Goal: Information Seeking & Learning: Learn about a topic

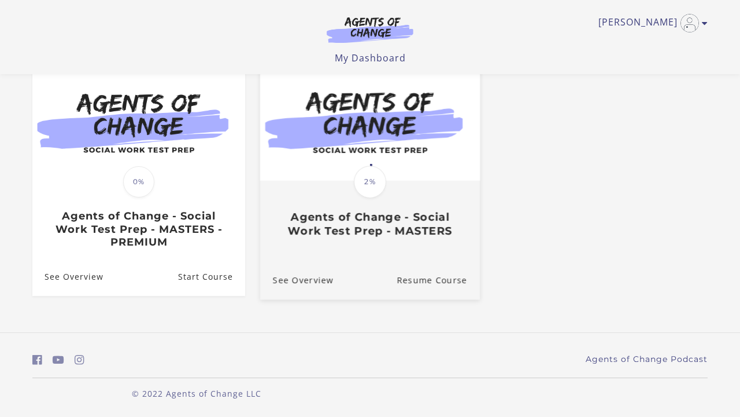
scroll to position [115, 0]
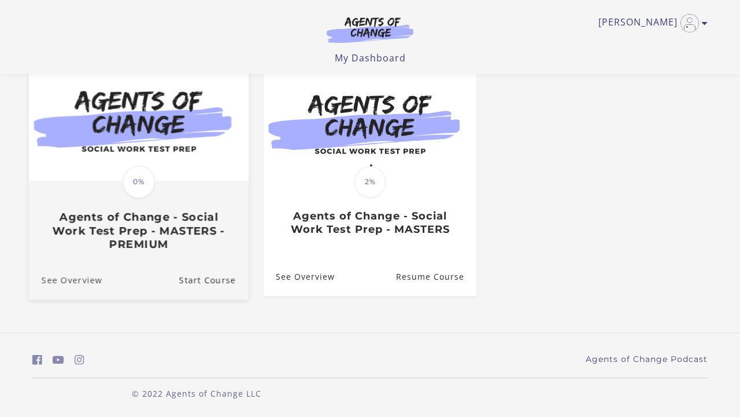
click at [75, 278] on link "See Overview" at bounding box center [65, 279] width 73 height 39
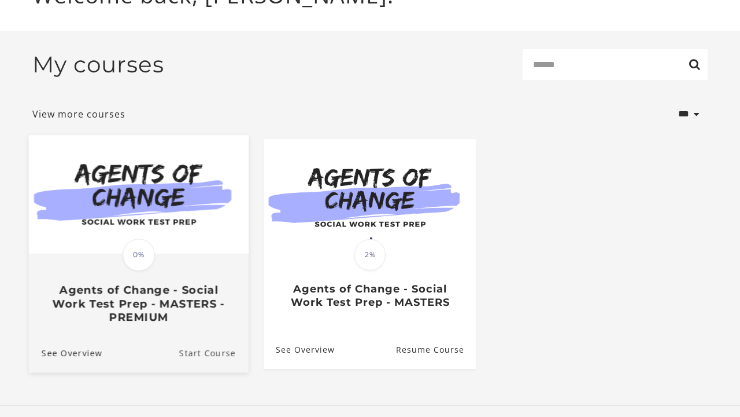
click at [202, 353] on link "Start Course" at bounding box center [213, 352] width 69 height 39
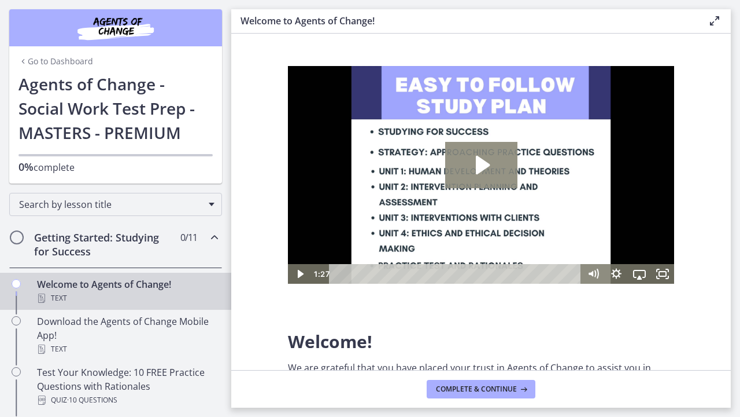
click at [480, 172] on icon "Play Video: c1o6hcmjueu5qasqsu00.mp4" at bounding box center [483, 165] width 14 height 19
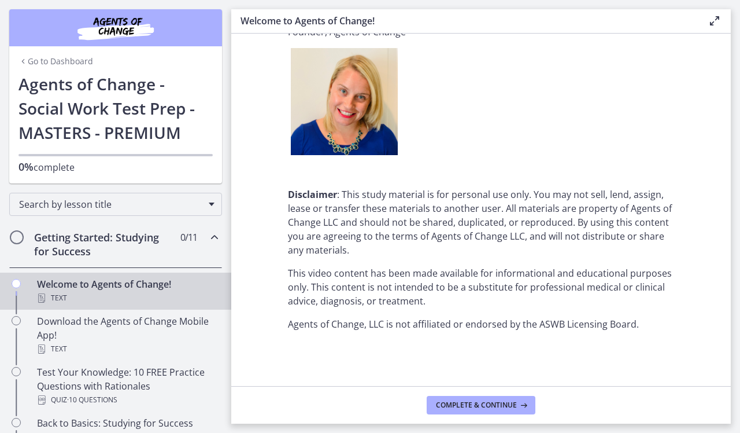
scroll to position [1460, 0]
click at [468, 401] on span "Complete & continue" at bounding box center [476, 404] width 81 height 9
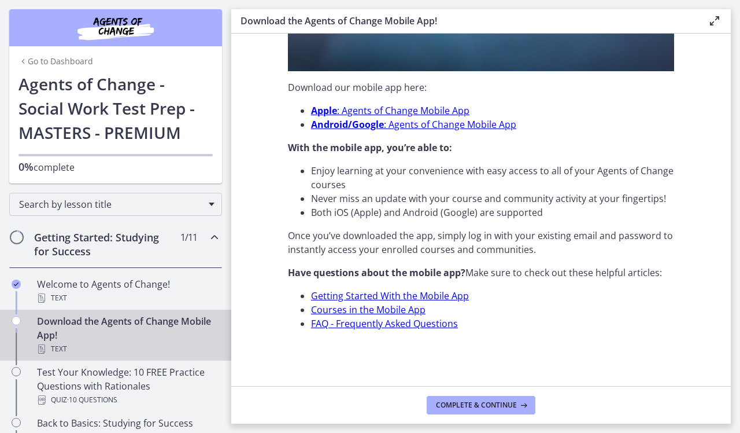
click at [412, 309] on link "Courses in the Mobile App" at bounding box center [368, 309] width 115 height 13
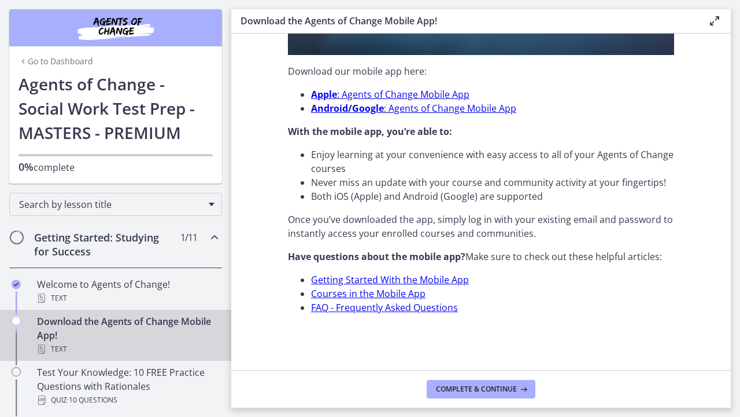
scroll to position [372, 0]
click at [469, 390] on span "Complete & continue" at bounding box center [476, 388] width 81 height 9
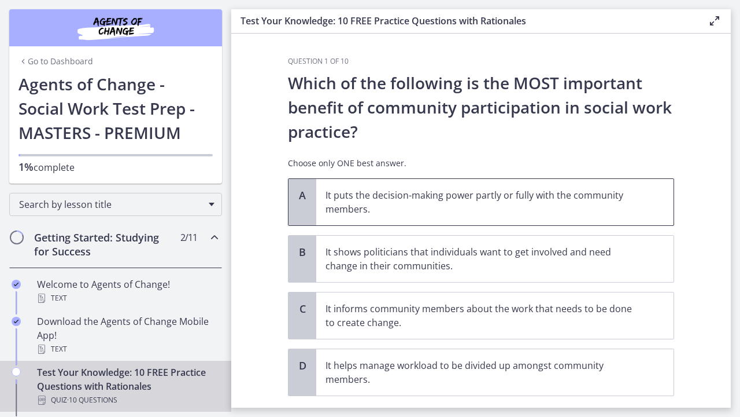
click at [474, 211] on p "It puts the decision-making power partly or fully with the community members." at bounding box center [484, 202] width 316 height 28
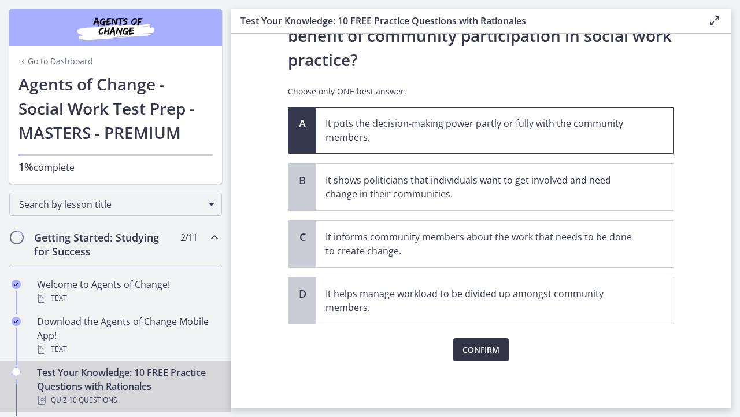
scroll to position [72, 0]
click at [485, 341] on button "Confirm" at bounding box center [482, 349] width 56 height 23
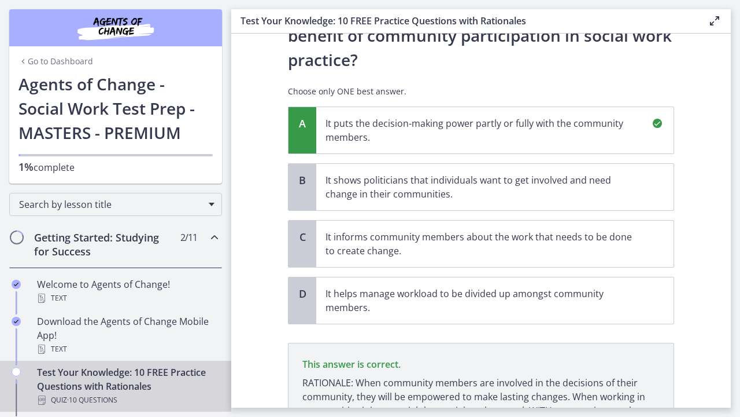
scroll to position [193, 0]
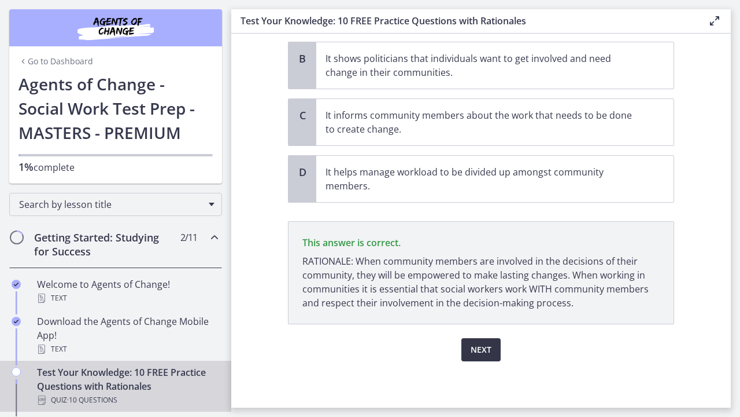
click at [482, 356] on span "Next" at bounding box center [481, 349] width 21 height 14
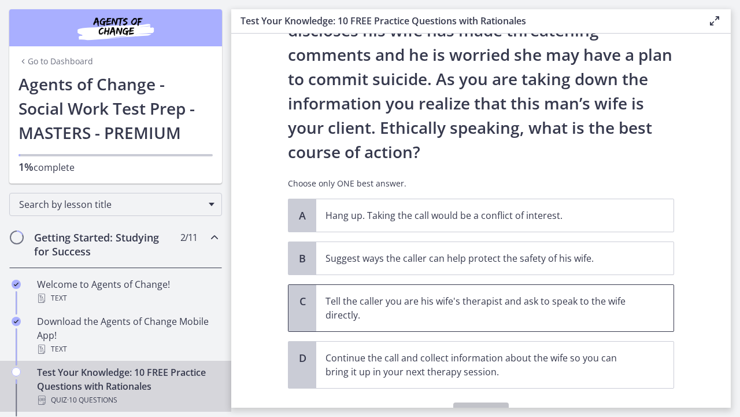
scroll to position [104, 0]
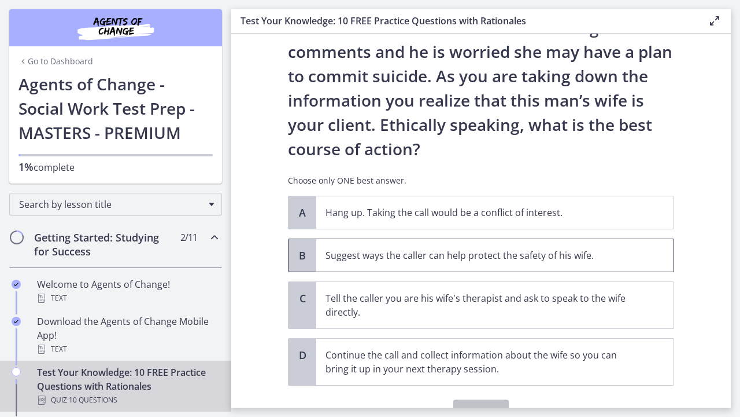
click at [487, 251] on p "Suggest ways the caller can help protect the safety of his wife." at bounding box center [484, 255] width 316 height 14
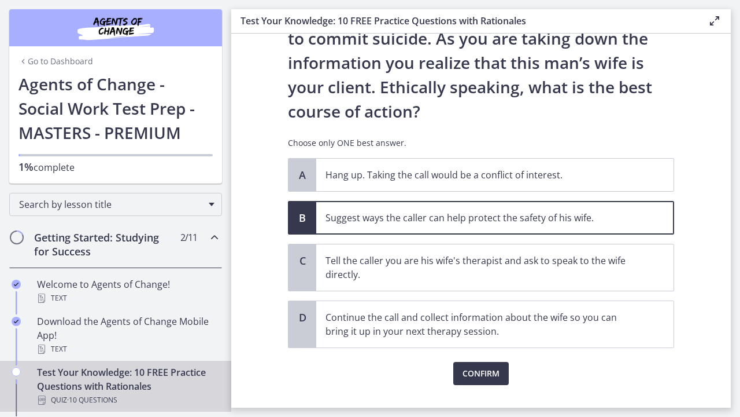
scroll to position [144, 0]
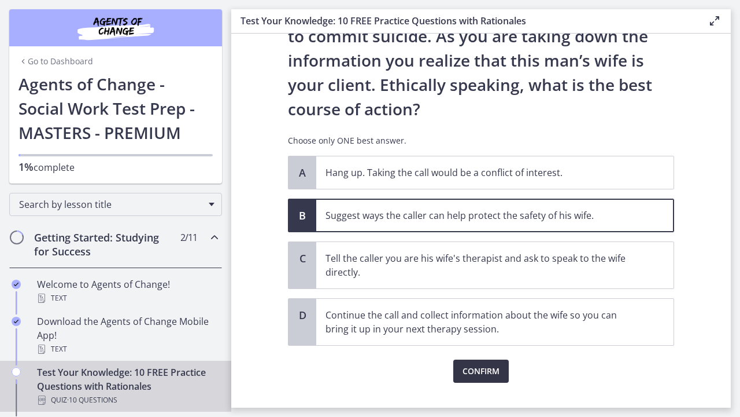
click at [483, 372] on span "Confirm" at bounding box center [481, 371] width 37 height 14
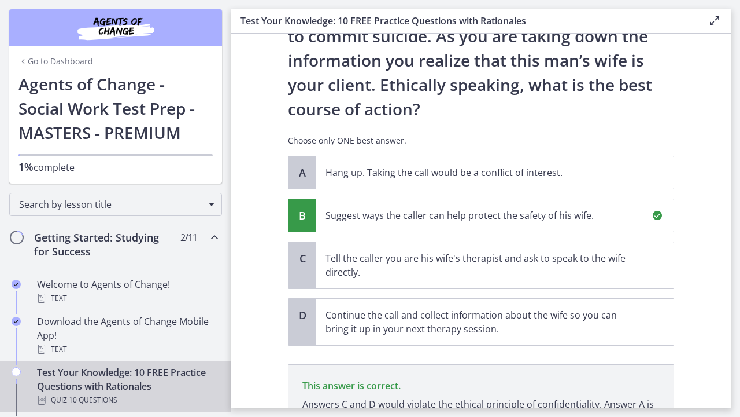
scroll to position [273, 0]
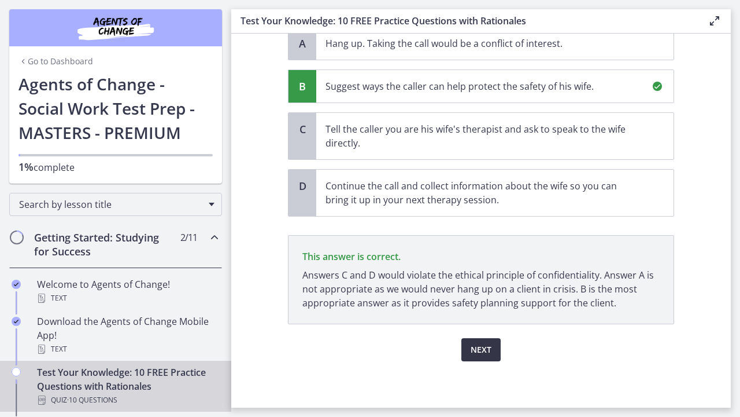
click at [481, 354] on span "Next" at bounding box center [481, 349] width 21 height 14
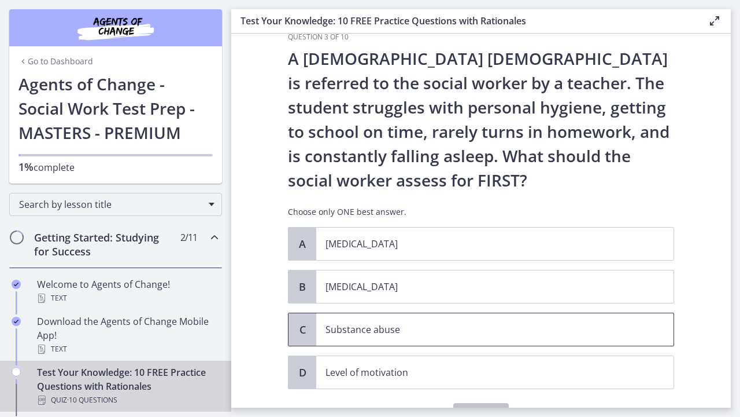
scroll to position [29, 0]
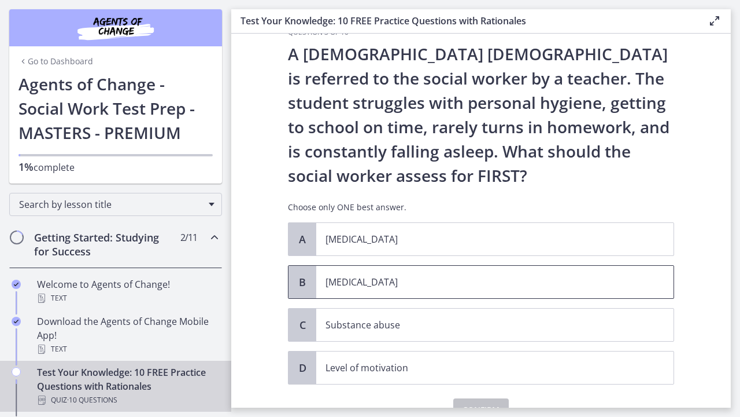
click at [478, 284] on p "Child neglect" at bounding box center [484, 282] width 316 height 14
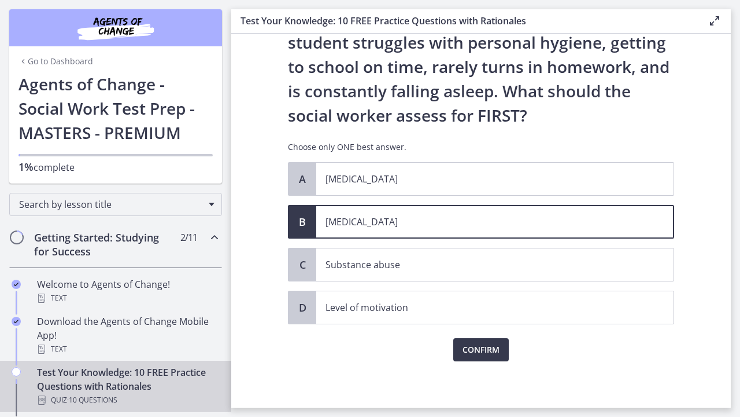
scroll to position [89, 0]
click at [487, 348] on span "Confirm" at bounding box center [481, 349] width 37 height 14
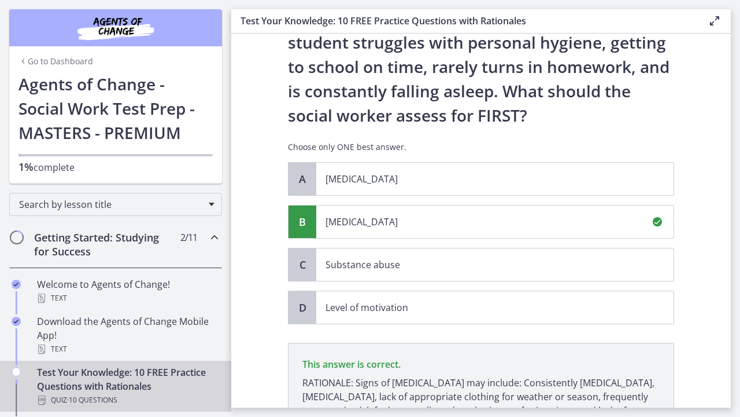
scroll to position [224, 0]
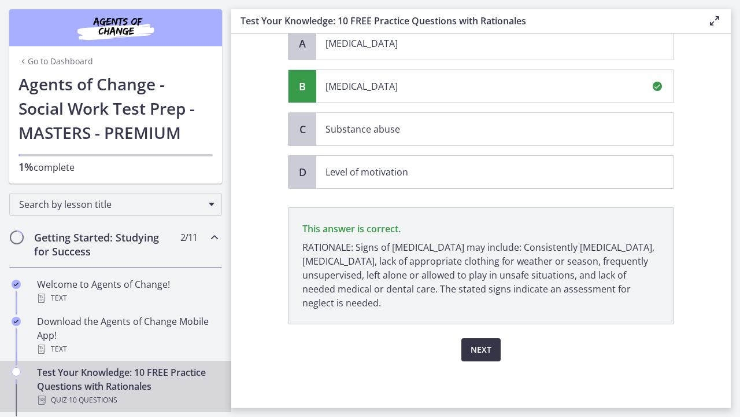
click at [482, 350] on span "Next" at bounding box center [481, 349] width 21 height 14
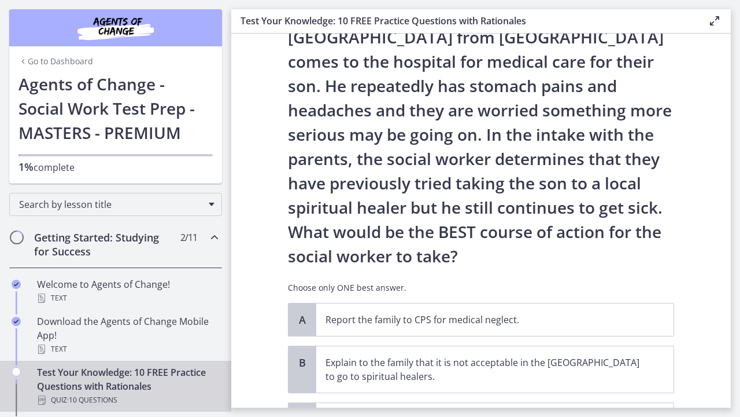
scroll to position [117, 0]
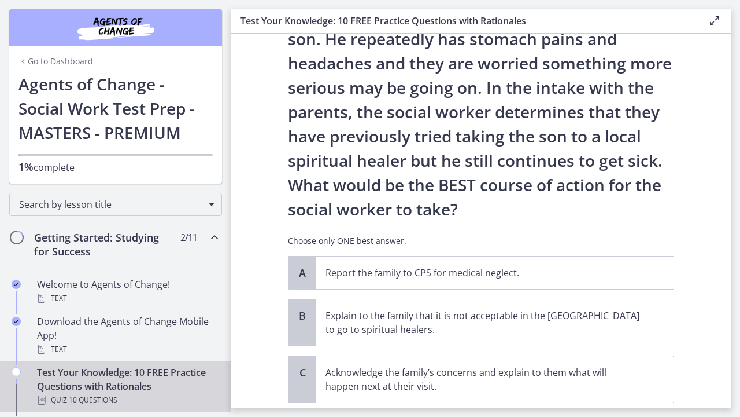
click at [608, 377] on p "Acknowledge the family’s concerns and explain to them what will happen next at …" at bounding box center [484, 379] width 316 height 28
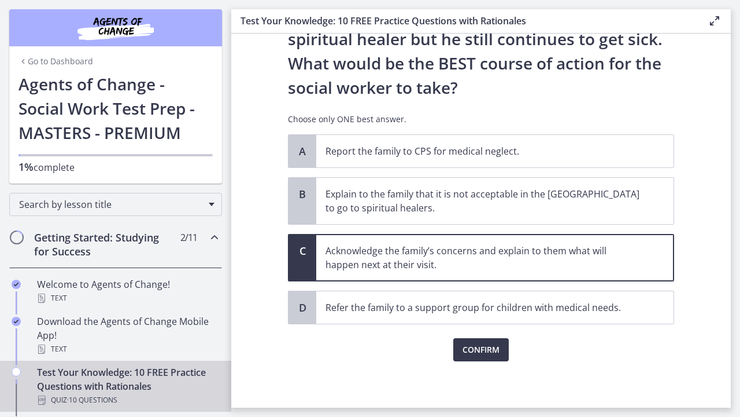
scroll to position [238, 0]
click at [470, 347] on span "Confirm" at bounding box center [481, 349] width 37 height 14
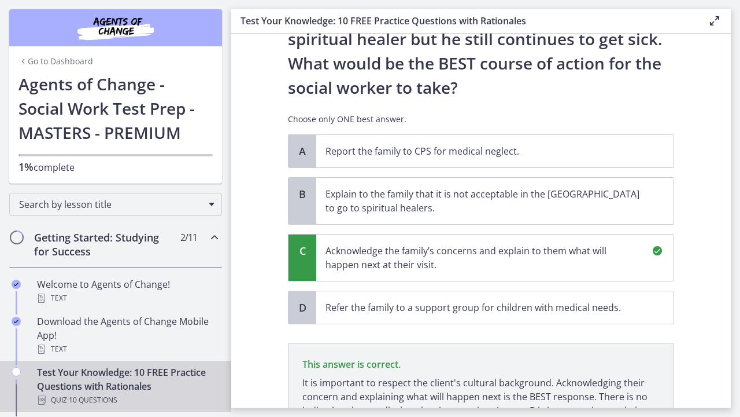
scroll to position [374, 0]
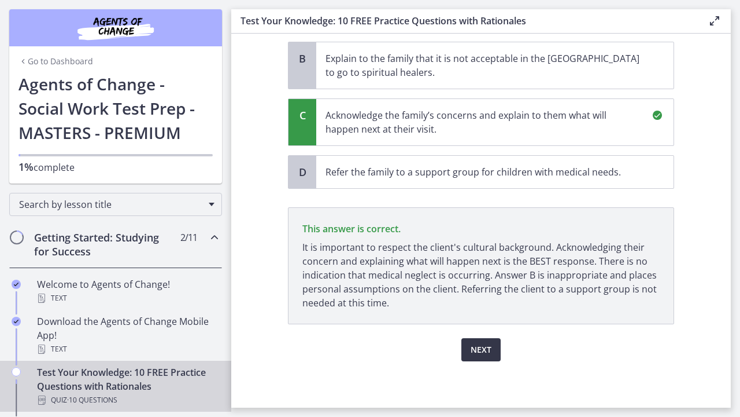
click at [481, 353] on span "Next" at bounding box center [481, 349] width 21 height 14
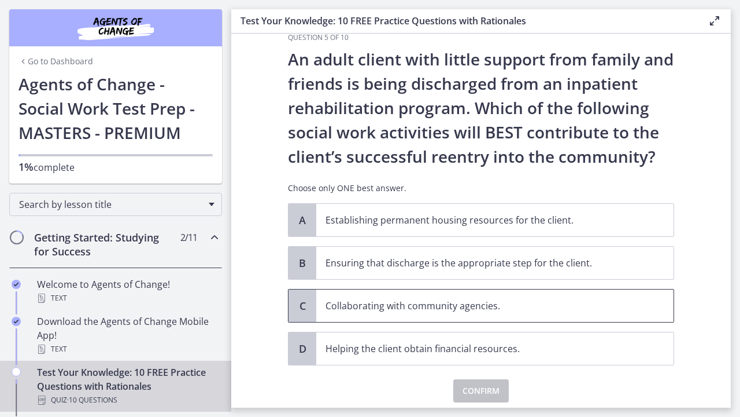
scroll to position [25, 0]
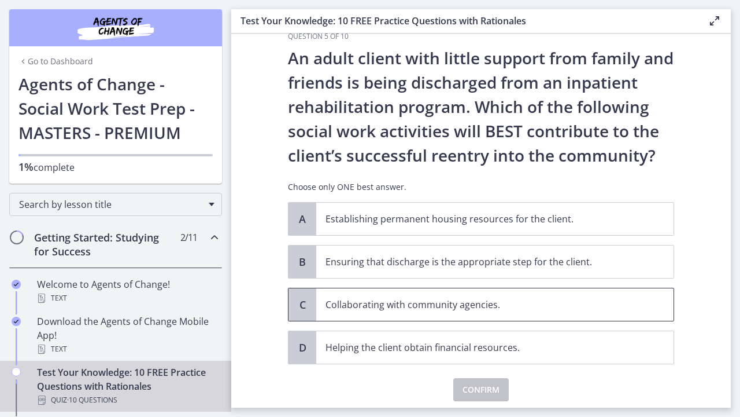
click at [637, 305] on p "Collaborating with community agencies." at bounding box center [484, 304] width 316 height 14
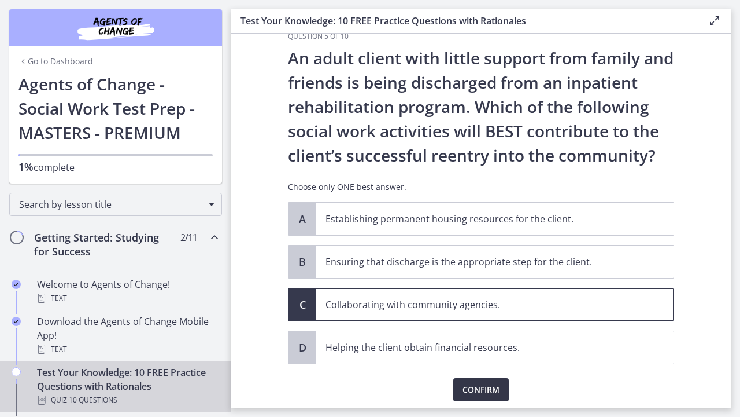
click at [491, 390] on span "Confirm" at bounding box center [481, 389] width 37 height 14
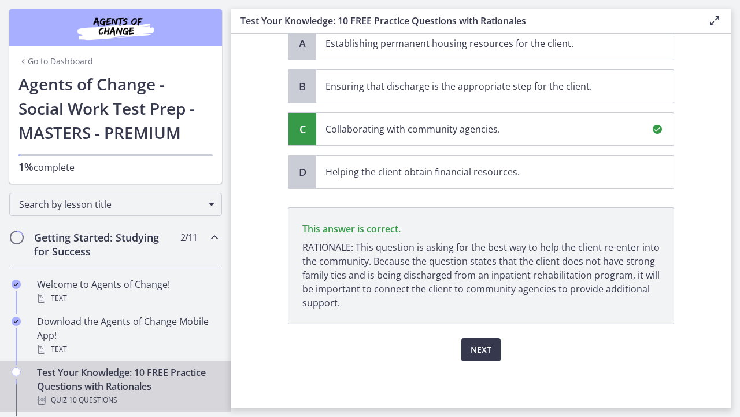
scroll to position [200, 0]
click at [481, 347] on span "Next" at bounding box center [481, 349] width 21 height 14
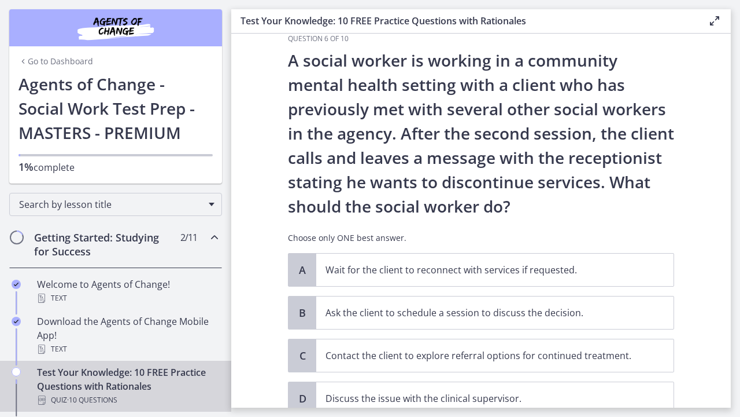
scroll to position [28, 0]
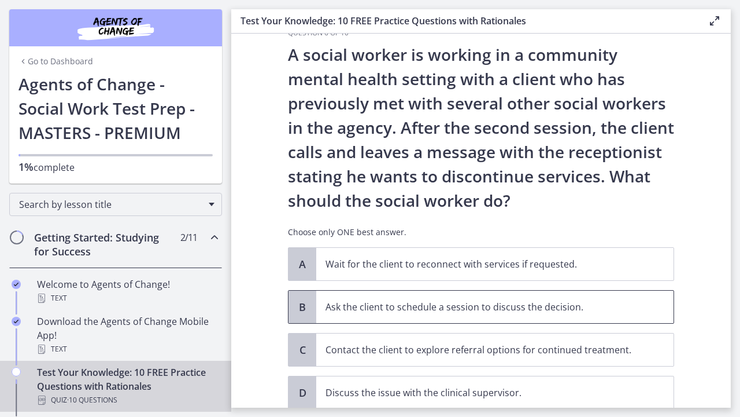
click at [595, 302] on p "Ask the client to schedule a session to discuss the decision." at bounding box center [484, 307] width 316 height 14
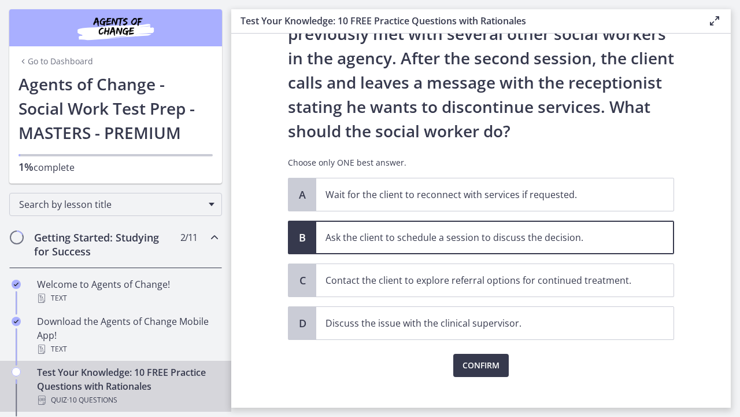
scroll to position [100, 0]
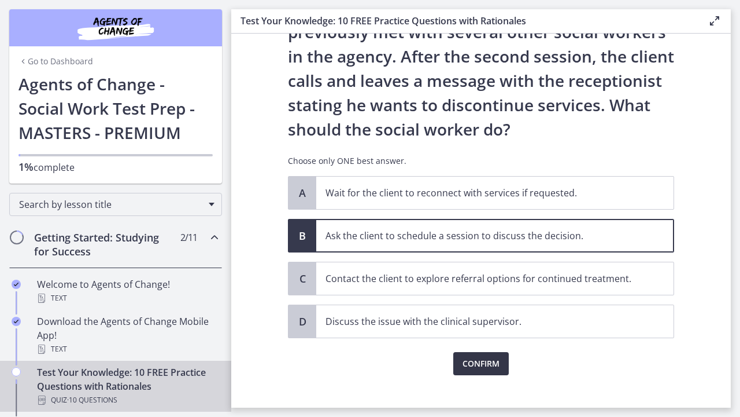
click at [486, 369] on span "Confirm" at bounding box center [481, 363] width 37 height 14
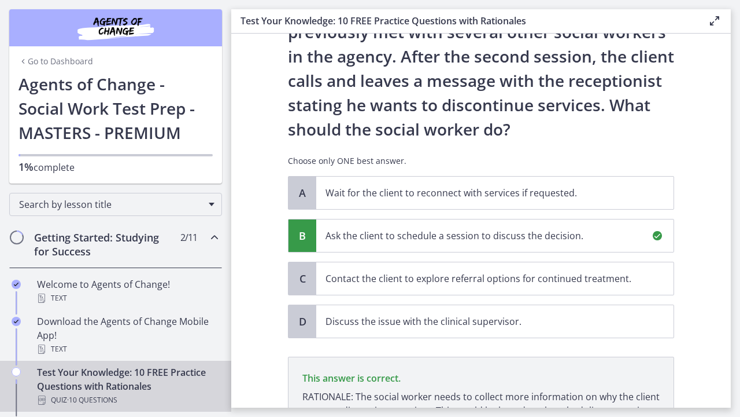
scroll to position [249, 0]
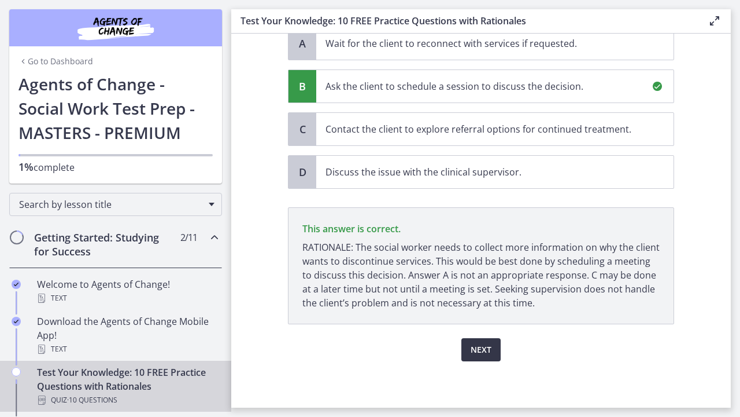
click at [478, 352] on span "Next" at bounding box center [481, 349] width 21 height 14
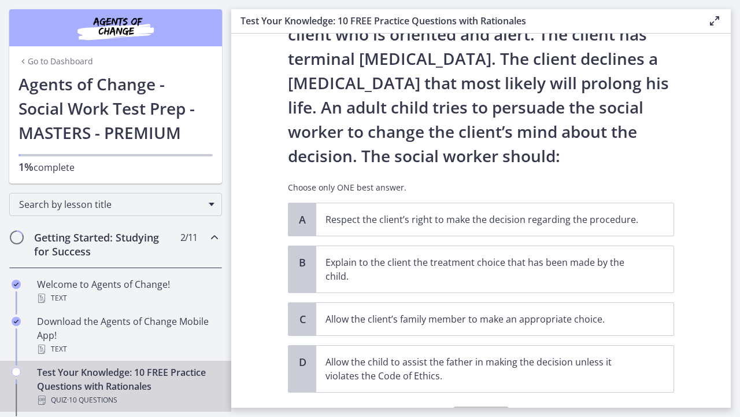
scroll to position [75, 0]
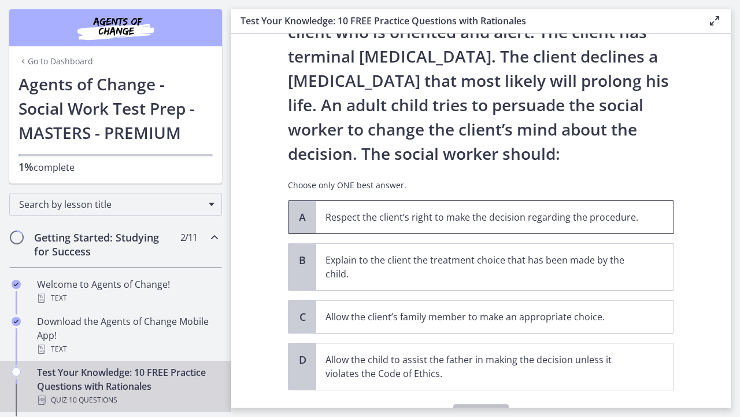
click at [578, 212] on p "Respect the client’s right to make the decision regarding the procedure." at bounding box center [484, 217] width 316 height 14
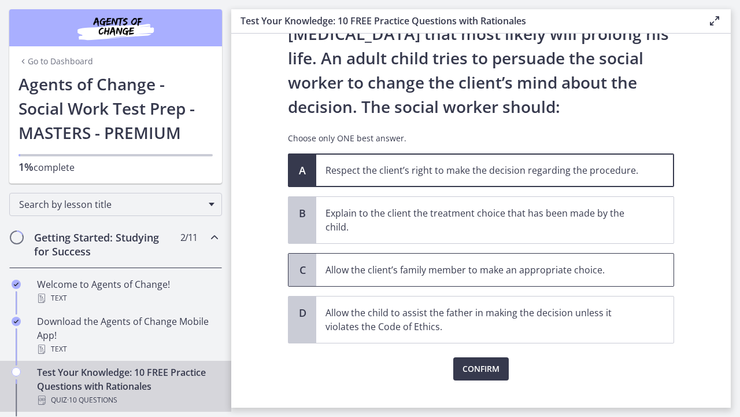
scroll to position [123, 0]
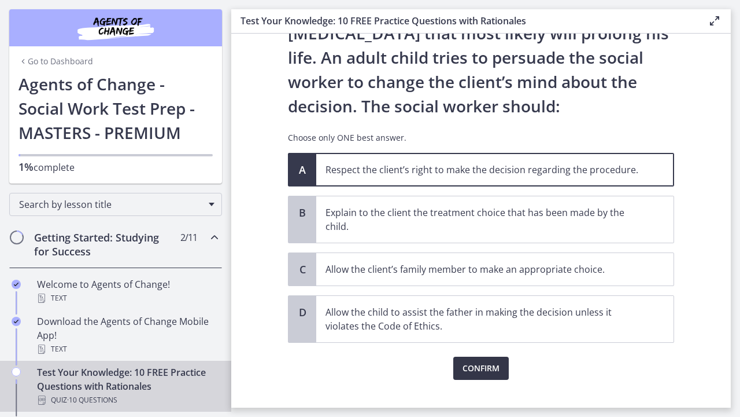
click at [476, 370] on span "Confirm" at bounding box center [481, 368] width 37 height 14
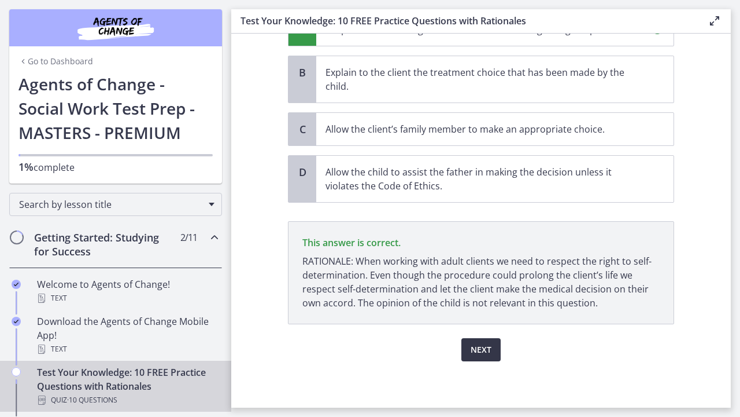
scroll to position [263, 0]
click at [478, 356] on span "Next" at bounding box center [481, 349] width 21 height 14
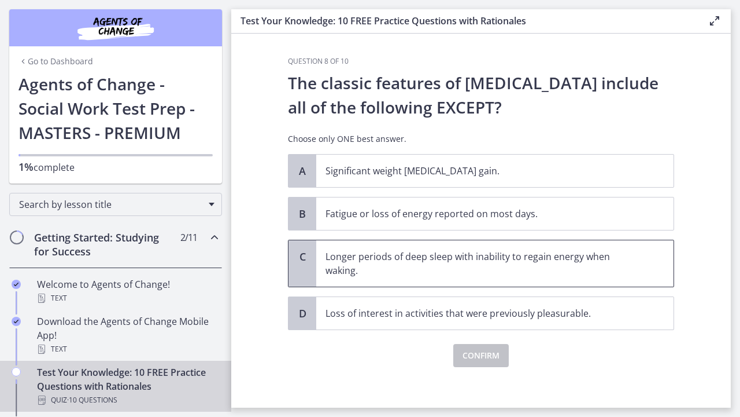
click at [616, 261] on p "Longer periods of deep sleep with inability to regain energy when waking." at bounding box center [484, 263] width 316 height 28
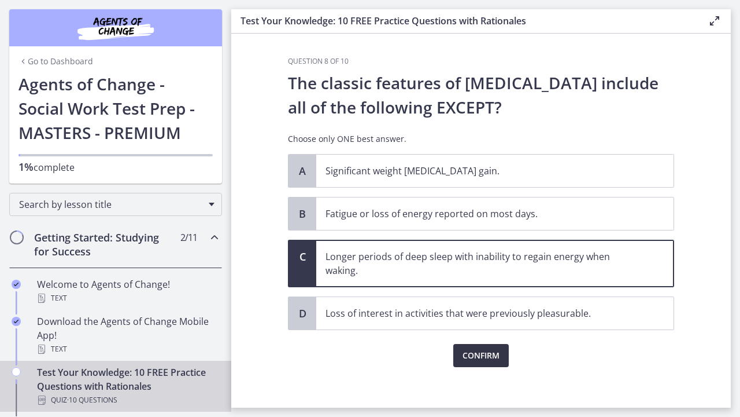
click at [485, 358] on span "Confirm" at bounding box center [481, 355] width 37 height 14
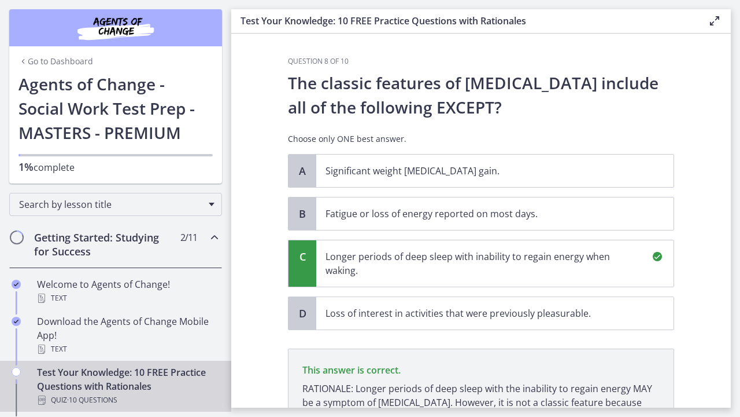
scroll to position [141, 0]
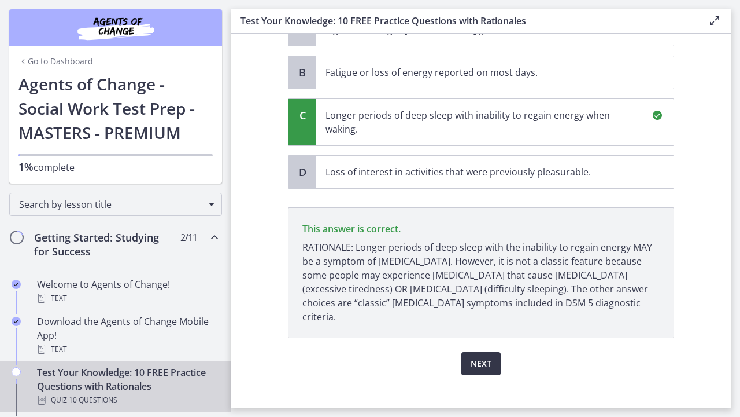
click at [485, 356] on span "Next" at bounding box center [481, 363] width 21 height 14
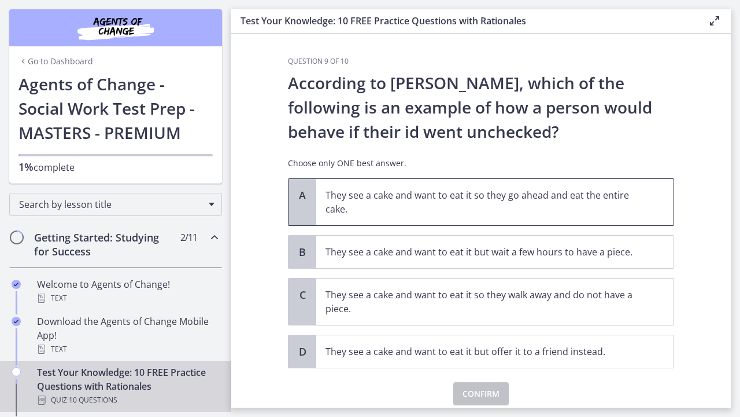
click at [578, 196] on p "They see a cake and want to eat it so they go ahead and eat the entire cake." at bounding box center [484, 202] width 316 height 28
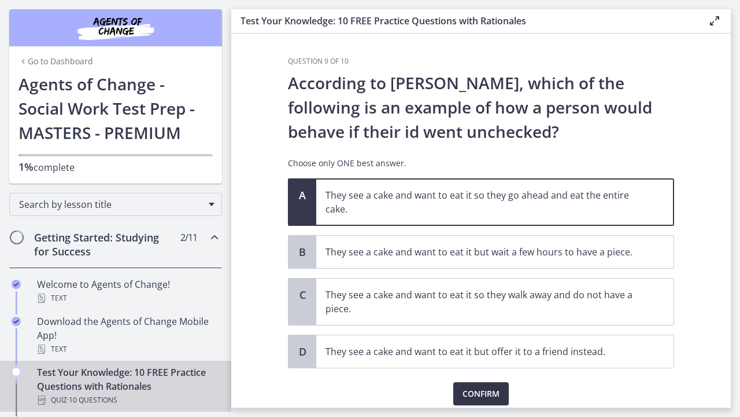
click at [474, 396] on span "Confirm" at bounding box center [481, 393] width 37 height 14
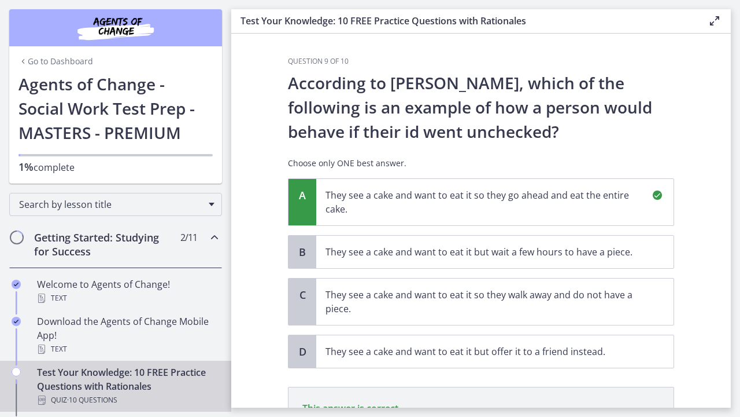
scroll to position [165, 0]
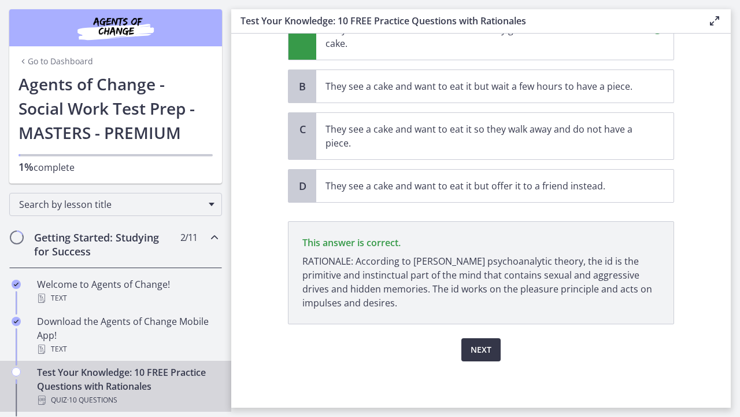
click at [484, 351] on span "Next" at bounding box center [481, 349] width 21 height 14
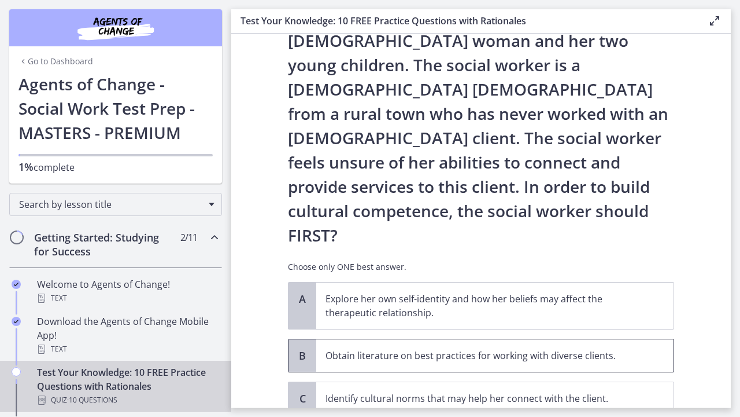
scroll to position [97, 0]
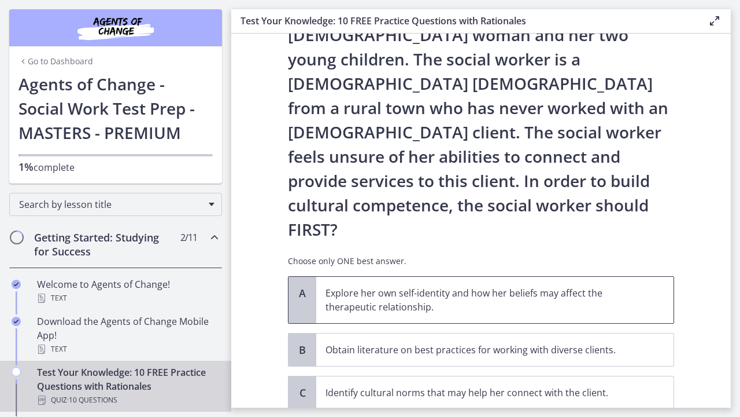
click at [624, 286] on p "Explore her own self-identity and how her beliefs may affect the therapeutic re…" at bounding box center [484, 300] width 316 height 28
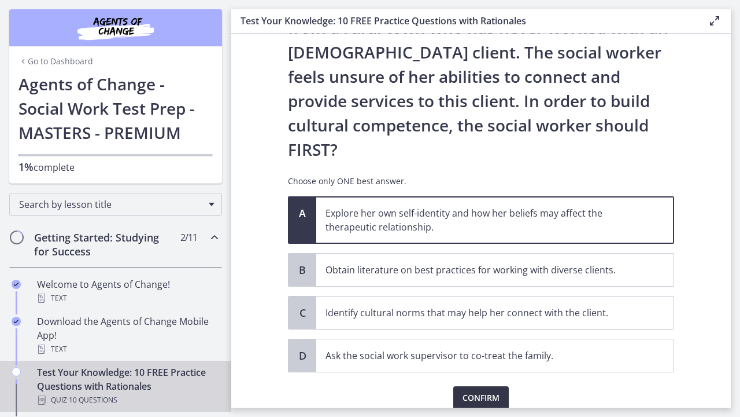
scroll to position [176, 0]
click at [478, 391] on span "Confirm" at bounding box center [481, 398] width 37 height 14
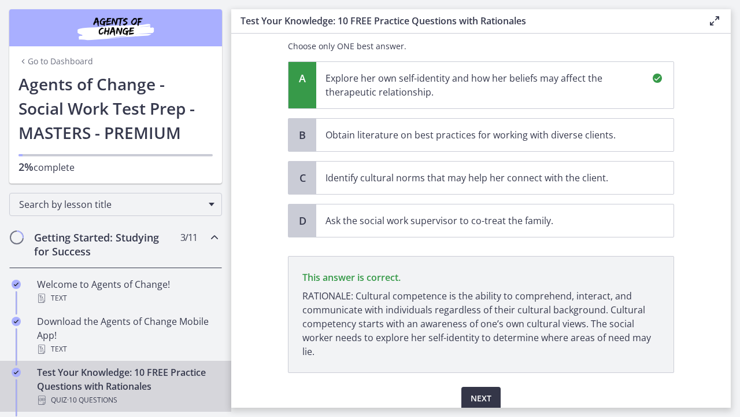
scroll to position [311, 0]
click at [478, 391] on span "Next" at bounding box center [481, 398] width 21 height 14
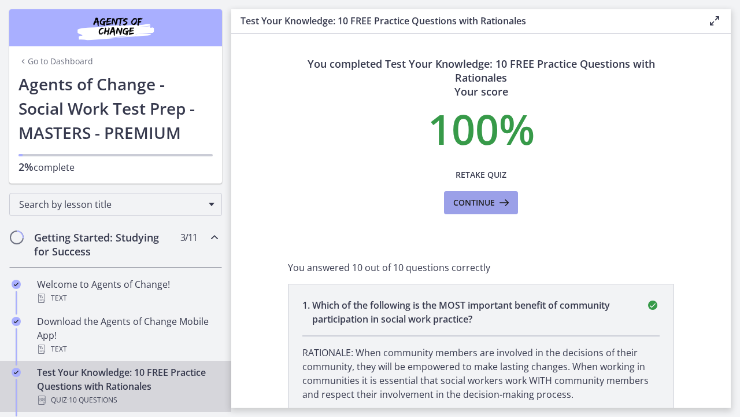
scroll to position [0, 0]
click at [478, 207] on span "Continue" at bounding box center [475, 203] width 42 height 14
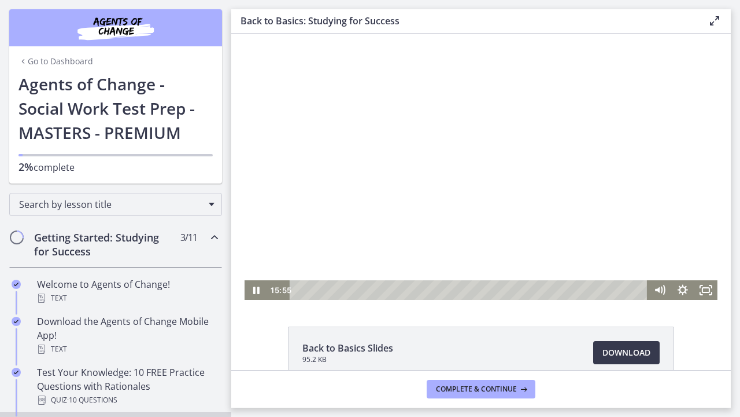
click at [518, 208] on div at bounding box center [481, 167] width 473 height 266
click at [424, 216] on div at bounding box center [481, 167] width 473 height 266
click at [392, 190] on div at bounding box center [481, 167] width 473 height 266
click at [442, 168] on div at bounding box center [481, 167] width 473 height 266
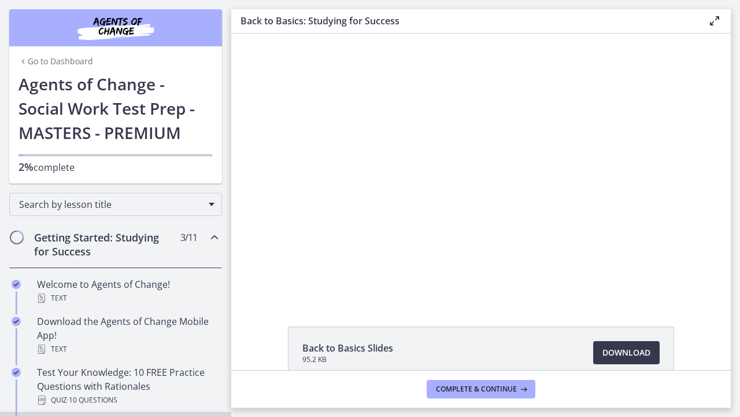
click at [711, 25] on icon at bounding box center [715, 21] width 14 height 14
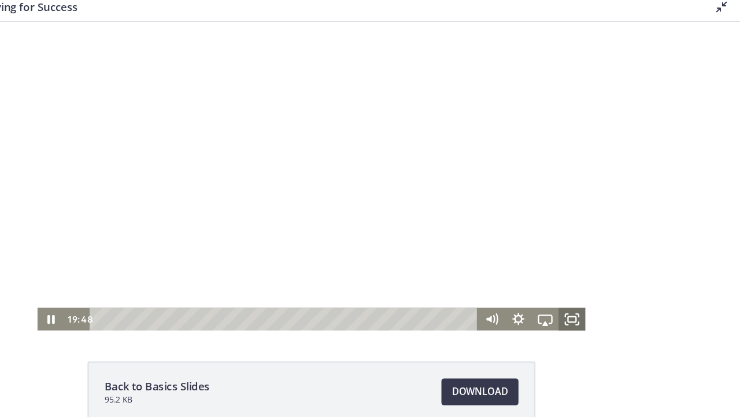
click at [478, 281] on icon "Fullscreen" at bounding box center [478, 278] width 23 height 20
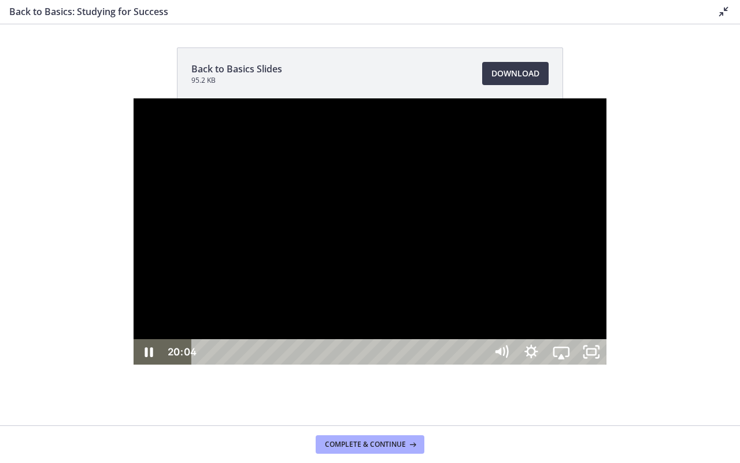
click at [492, 294] on div at bounding box center [370, 231] width 473 height 266
click at [492, 281] on div at bounding box center [370, 231] width 473 height 266
click at [462, 270] on div at bounding box center [370, 231] width 473 height 266
click at [446, 284] on div at bounding box center [370, 231] width 473 height 266
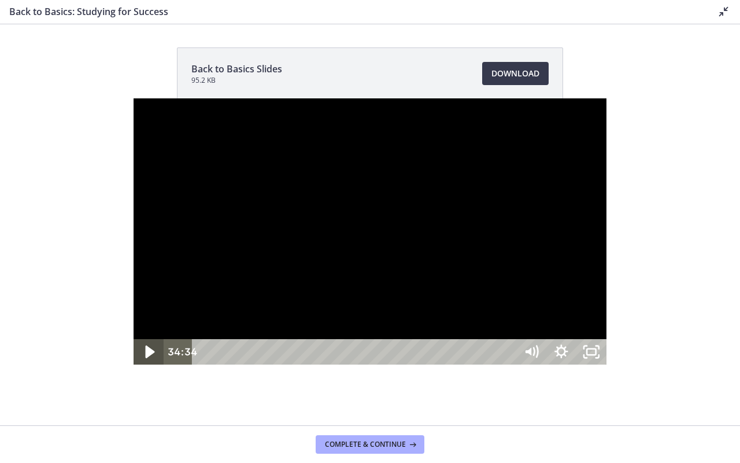
click at [146, 358] on icon "Play Video" at bounding box center [150, 351] width 9 height 13
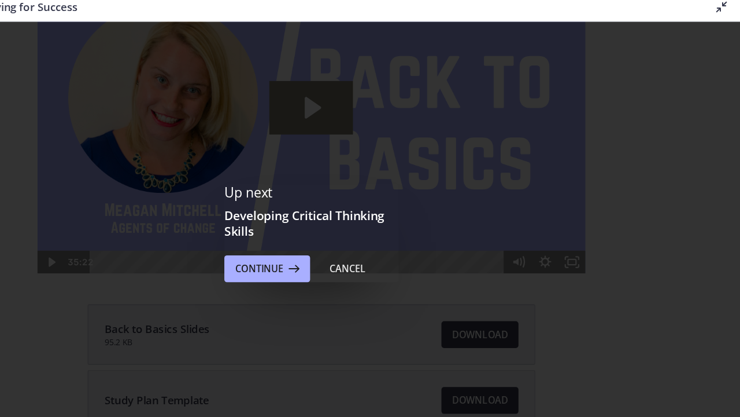
scroll to position [14, 0]
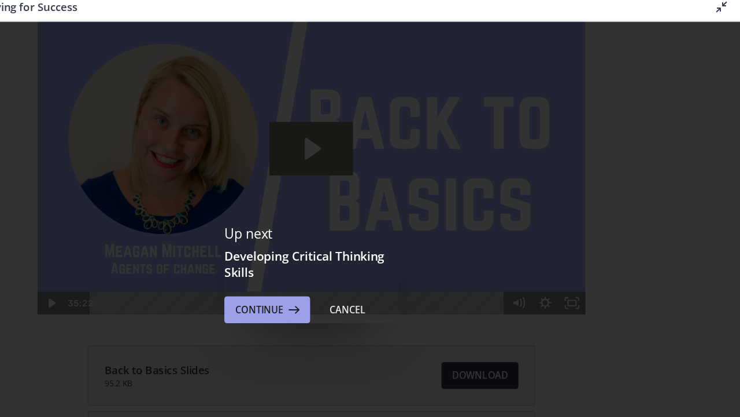
click at [304, 266] on span "Continue" at bounding box center [325, 273] width 42 height 14
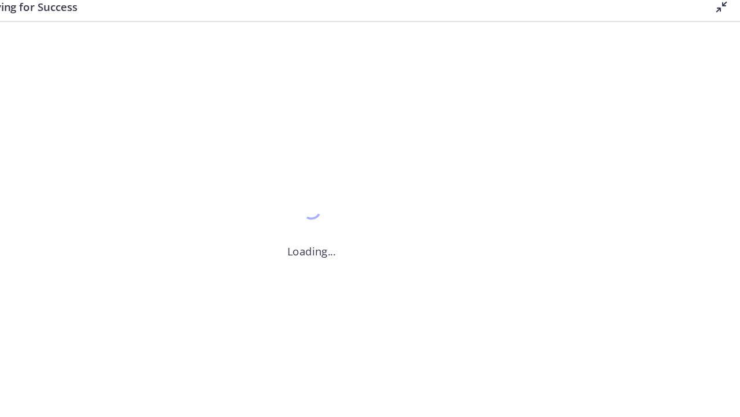
scroll to position [0, 0]
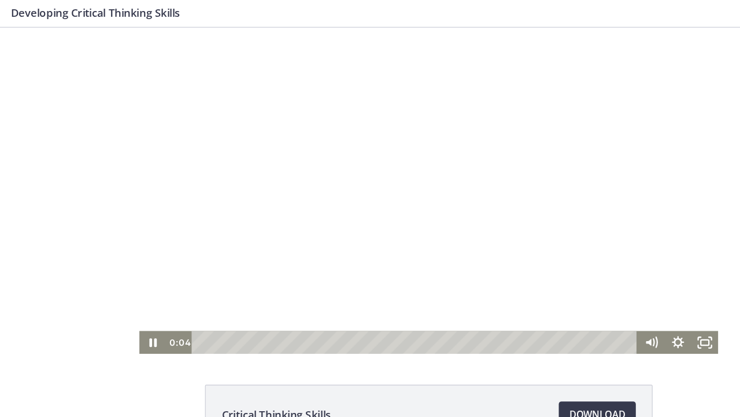
click at [345, 161] on div at bounding box center [370, 167] width 500 height 281
click at [133, 296] on icon "Play Video" at bounding box center [133, 298] width 6 height 8
click at [610, 299] on icon "Fullscreen" at bounding box center [609, 299] width 28 height 24
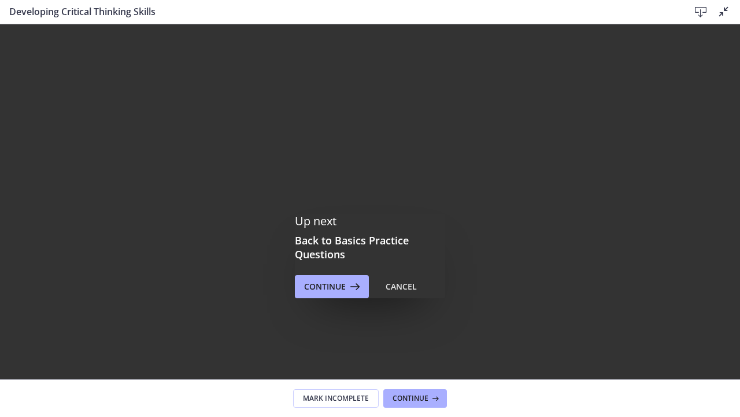
click at [232, 208] on div at bounding box center [370, 232] width 740 height 417
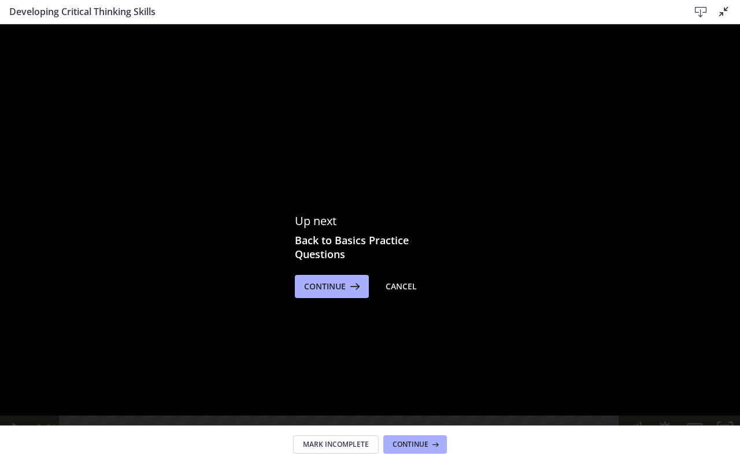
click at [695, 416] on div at bounding box center [370, 232] width 740 height 417
click at [720, 416] on div at bounding box center [370, 232] width 740 height 417
click at [724, 416] on rect "Unfullscreen" at bounding box center [725, 428] width 11 height 7
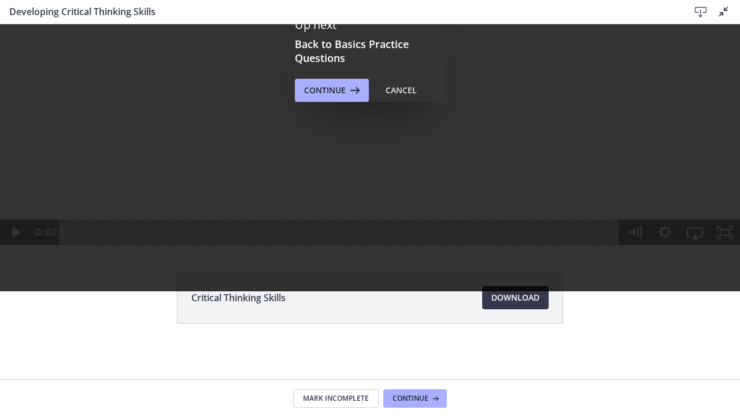
scroll to position [196, 0]
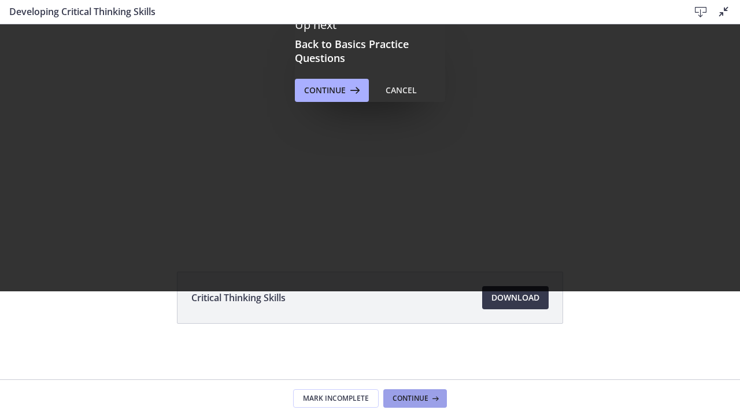
click at [420, 397] on span "Continue" at bounding box center [411, 397] width 36 height 9
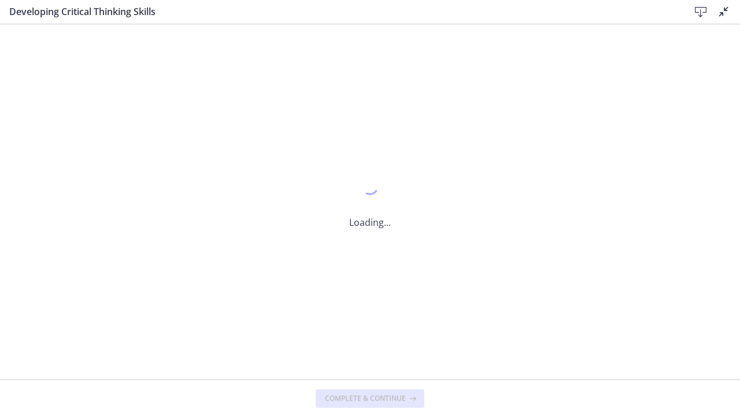
scroll to position [0, 0]
click at [363, 399] on span "Complete & continue" at bounding box center [365, 397] width 81 height 9
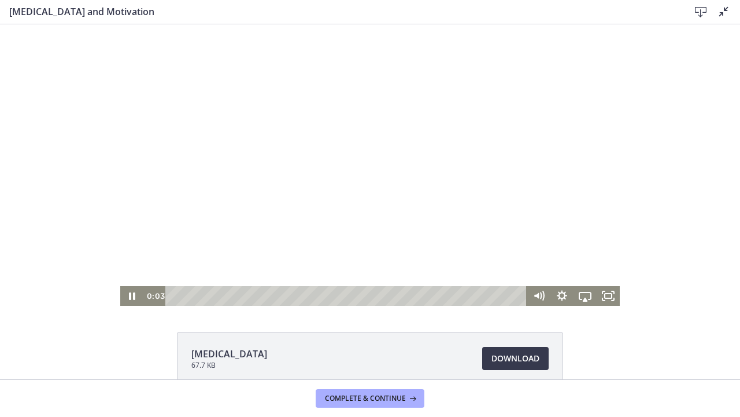
click at [444, 186] on div at bounding box center [370, 164] width 500 height 281
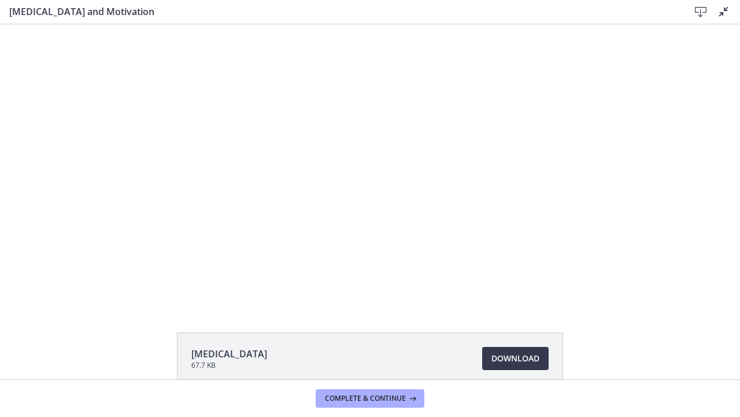
click at [695, 10] on icon at bounding box center [701, 12] width 14 height 14
click at [723, 12] on icon at bounding box center [724, 12] width 14 height 14
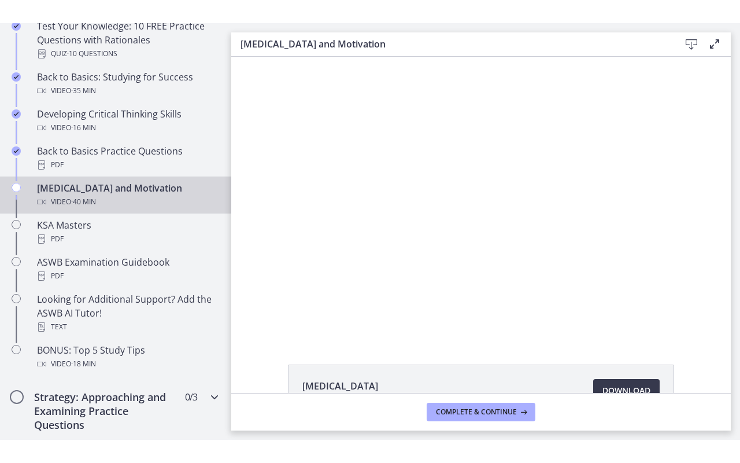
scroll to position [363, 0]
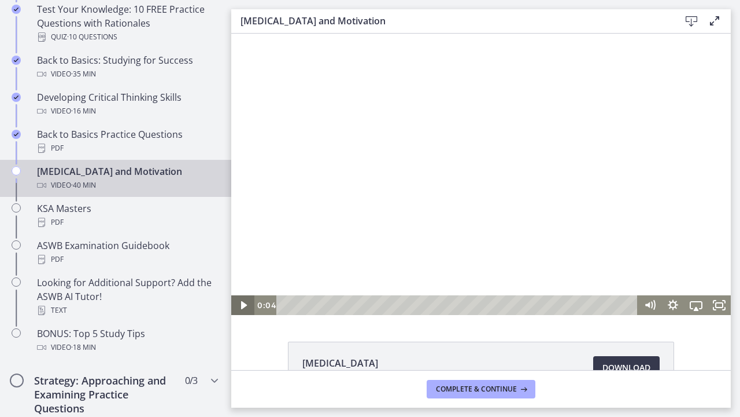
click at [244, 305] on icon "Play Video" at bounding box center [244, 305] width 6 height 8
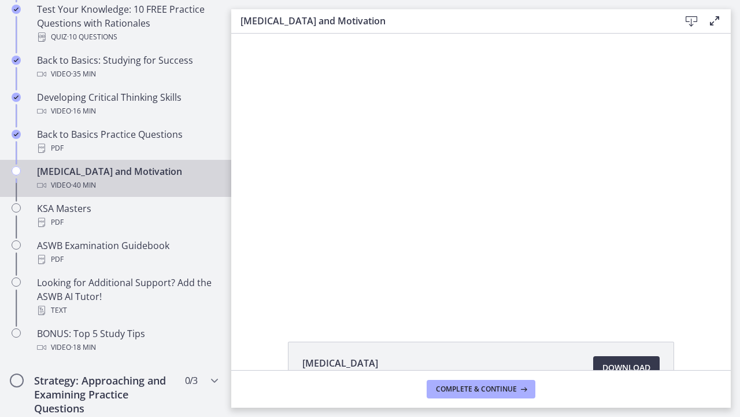
click at [714, 25] on icon at bounding box center [715, 21] width 14 height 14
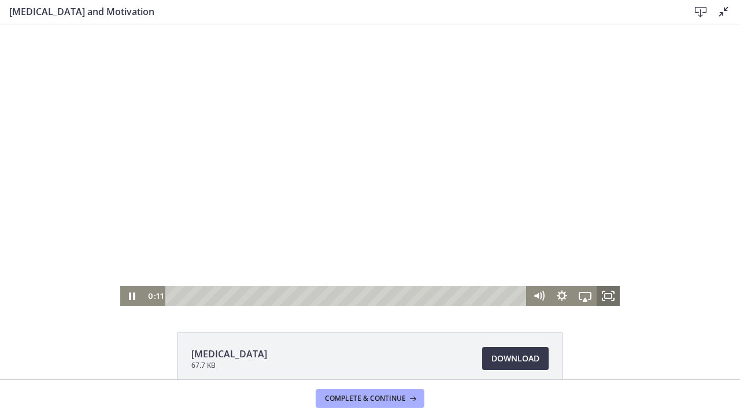
click at [609, 297] on icon "Fullscreen" at bounding box center [608, 296] width 23 height 20
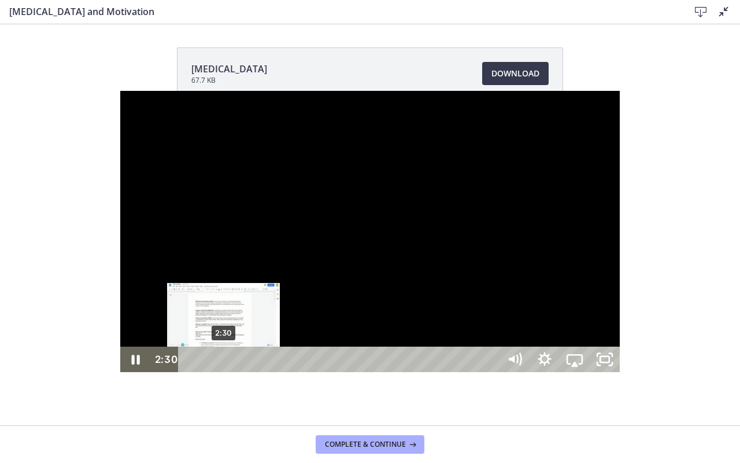
click at [190, 372] on div "2:30" at bounding box center [341, 359] width 303 height 25
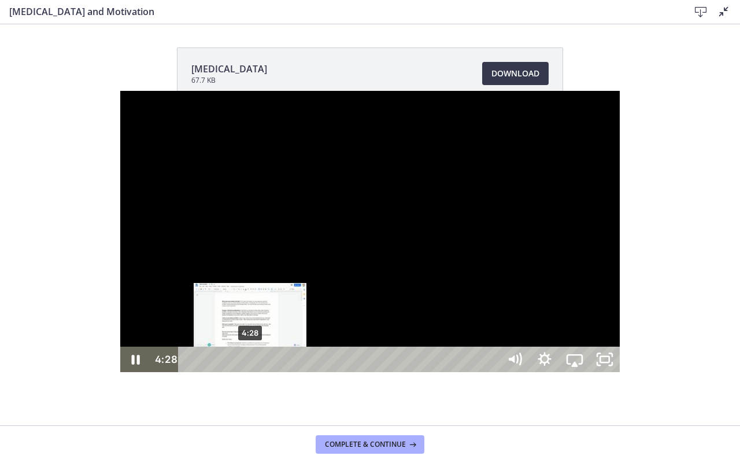
click at [190, 372] on div "4:28" at bounding box center [341, 359] width 303 height 25
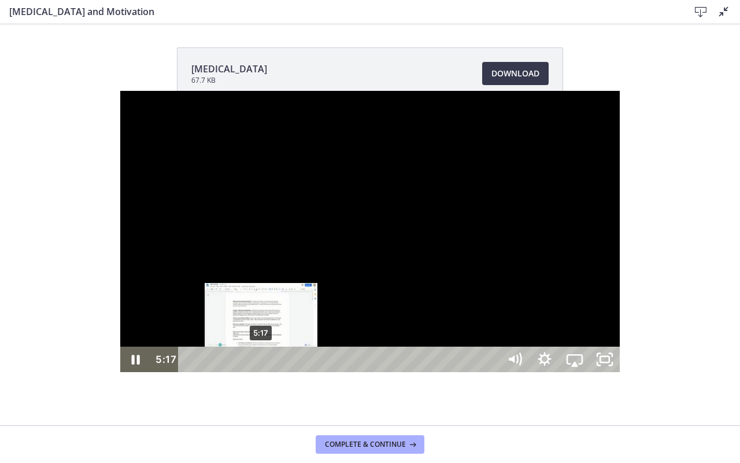
click at [190, 372] on div "5:17" at bounding box center [341, 359] width 303 height 25
click at [190, 372] on div "5:48" at bounding box center [341, 359] width 303 height 25
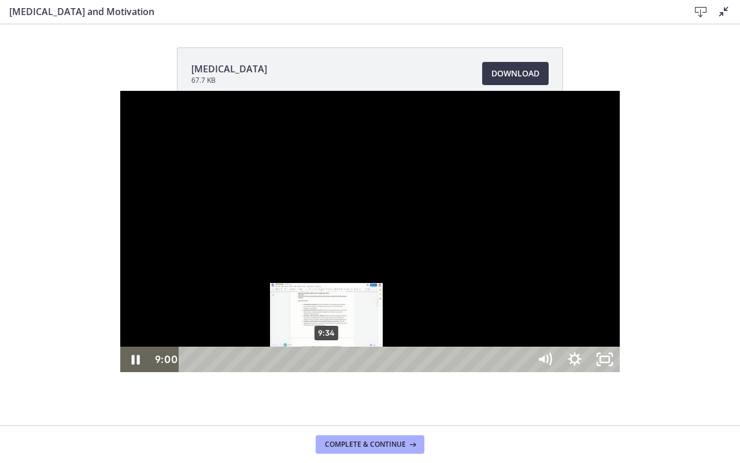
click at [207, 372] on div "9:34" at bounding box center [356, 359] width 333 height 25
click at [213, 372] on div "10:01" at bounding box center [356, 359] width 333 height 25
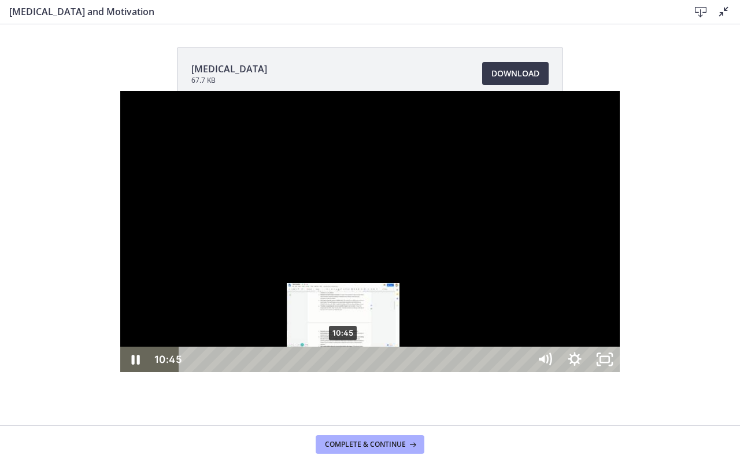
click at [224, 372] on div "10:45" at bounding box center [356, 359] width 333 height 25
click at [235, 372] on div "11:31" at bounding box center [356, 359] width 333 height 25
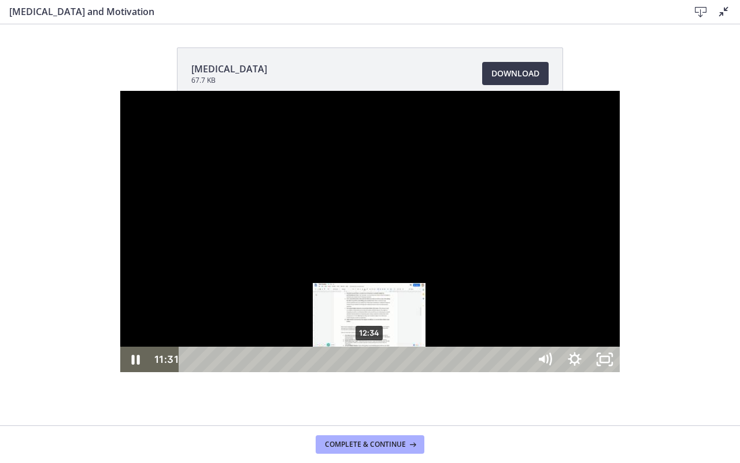
click at [250, 372] on div "12:34" at bounding box center [356, 359] width 333 height 25
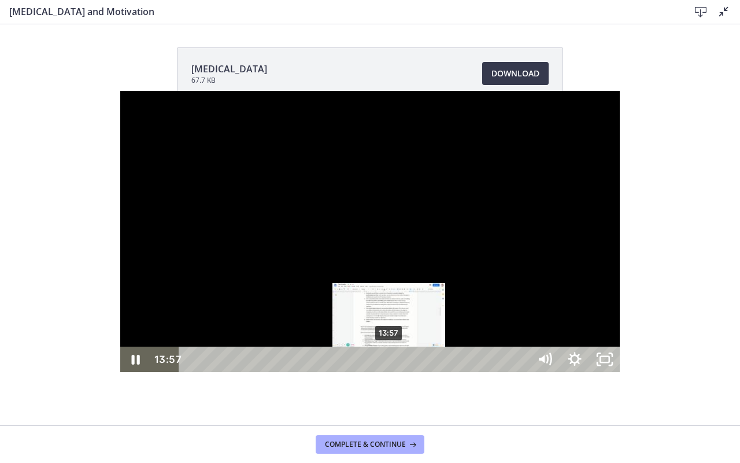
click at [270, 372] on div "13:57" at bounding box center [356, 359] width 333 height 25
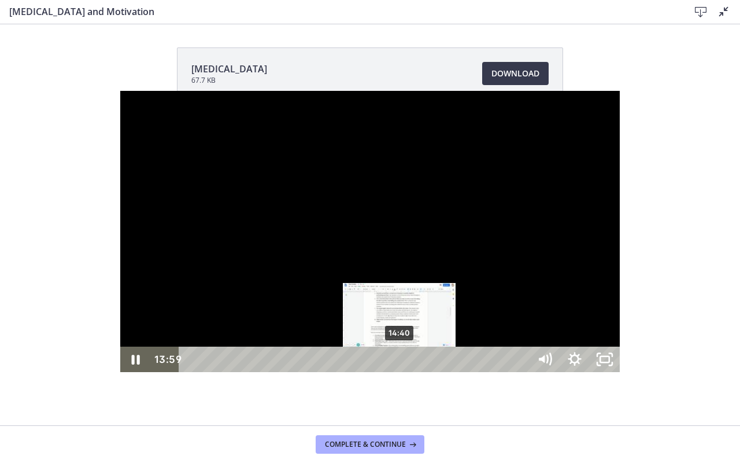
click at [281, 372] on div "14:40" at bounding box center [356, 359] width 333 height 25
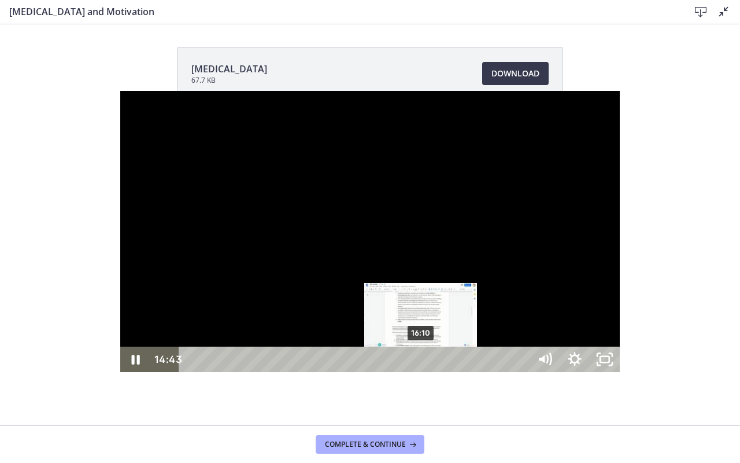
click at [301, 372] on div "16:10" at bounding box center [356, 359] width 333 height 25
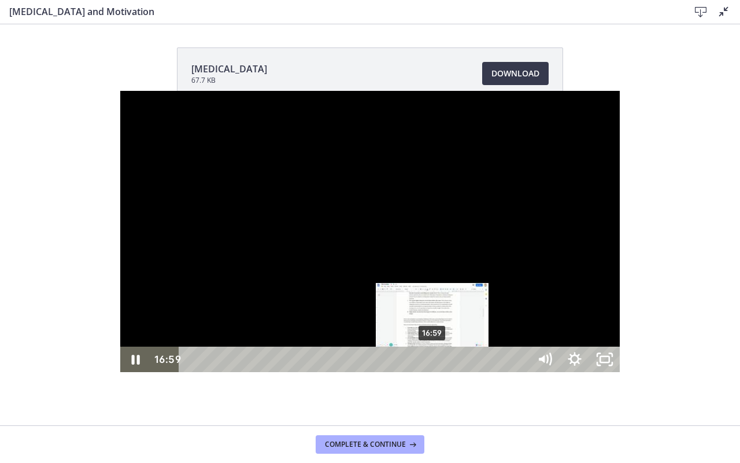
click at [313, 372] on div "16:59" at bounding box center [356, 359] width 333 height 25
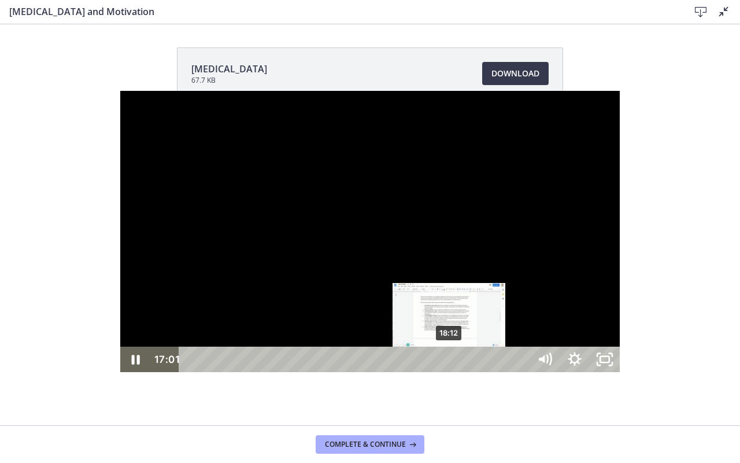
click at [330, 372] on div "18:12" at bounding box center [356, 359] width 333 height 25
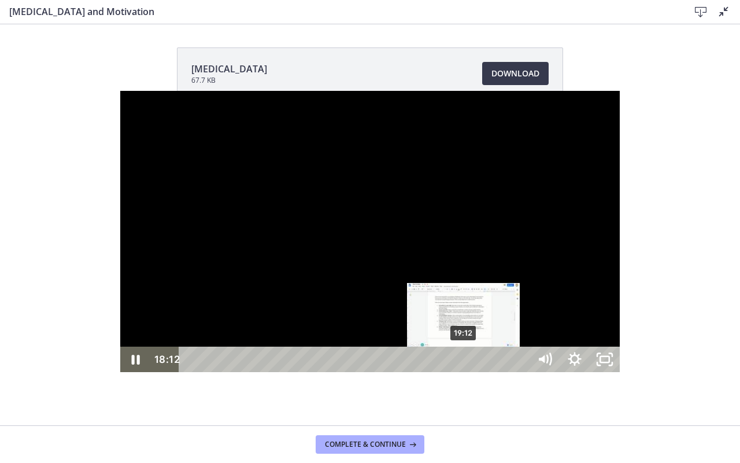
click at [345, 372] on div "19:12" at bounding box center [356, 359] width 333 height 25
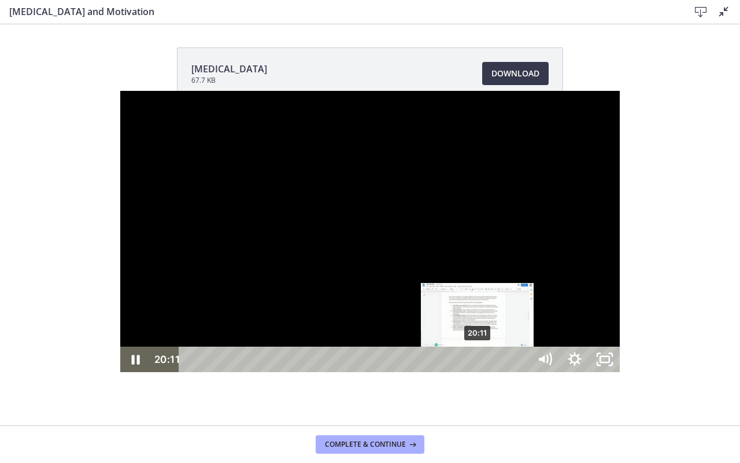
click at [359, 372] on div "20:11" at bounding box center [356, 359] width 333 height 25
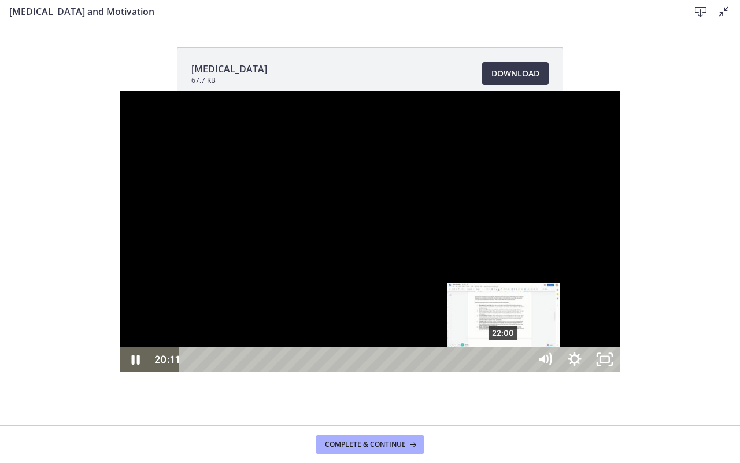
click at [385, 372] on div "22:00" at bounding box center [356, 359] width 333 height 25
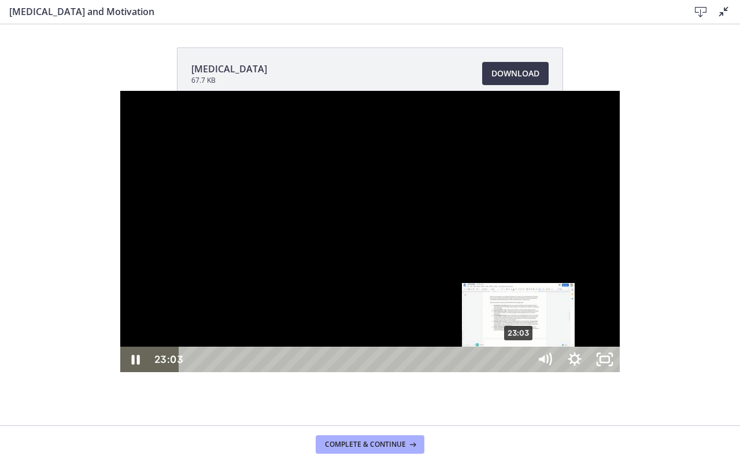
click at [400, 372] on div "23:03" at bounding box center [356, 359] width 333 height 25
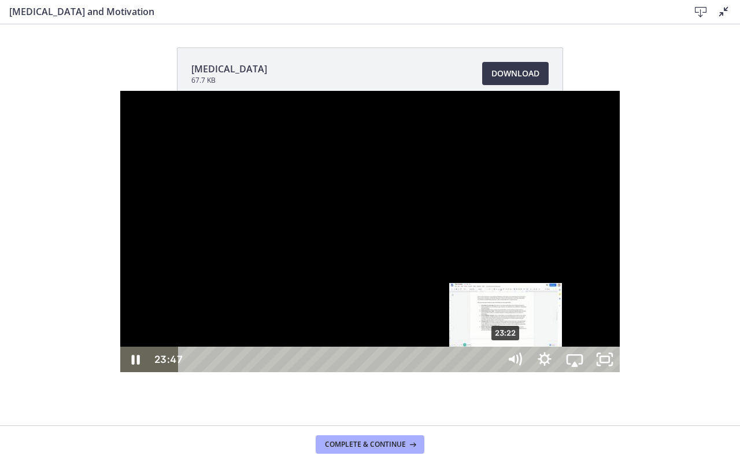
click at [404, 372] on div "23:22" at bounding box center [341, 359] width 303 height 25
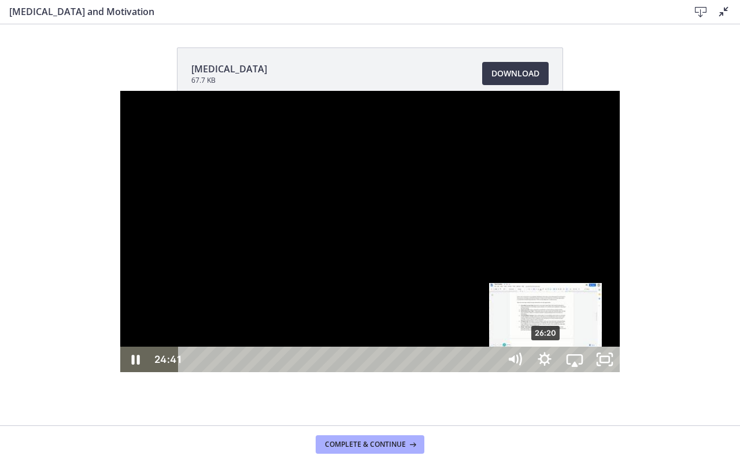
click at [427, 372] on div "26:20" at bounding box center [341, 359] width 303 height 25
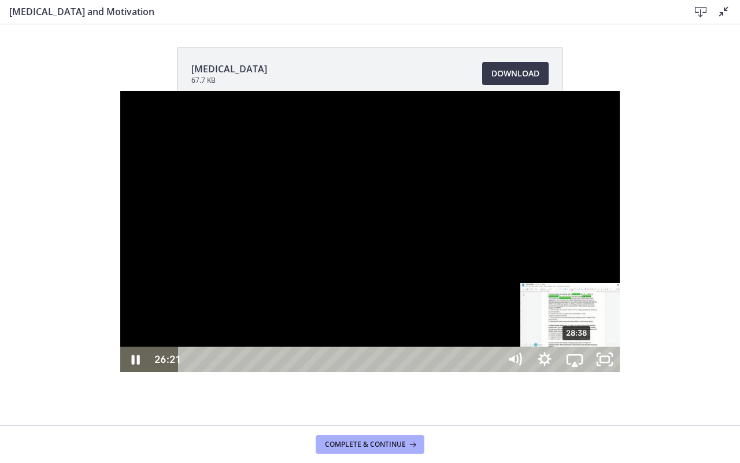
click at [458, 372] on div "28:38" at bounding box center [341, 359] width 303 height 25
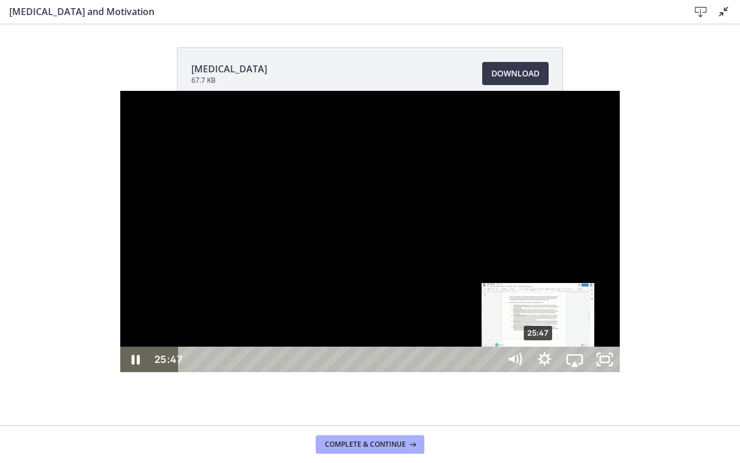
click at [419, 372] on div "25:47" at bounding box center [341, 359] width 303 height 25
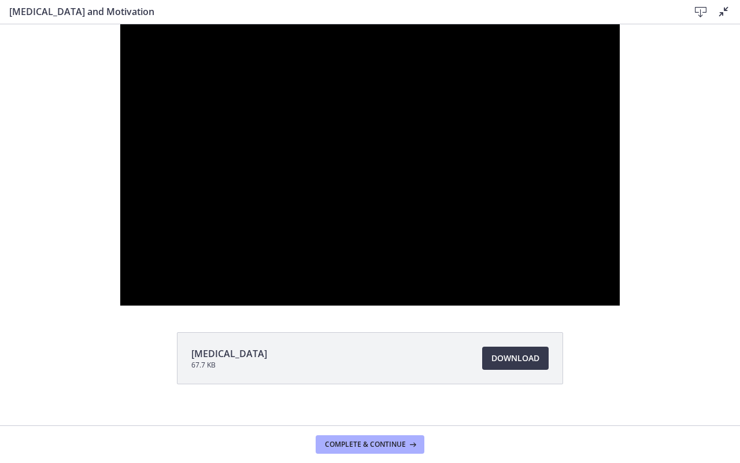
scroll to position [363, 0]
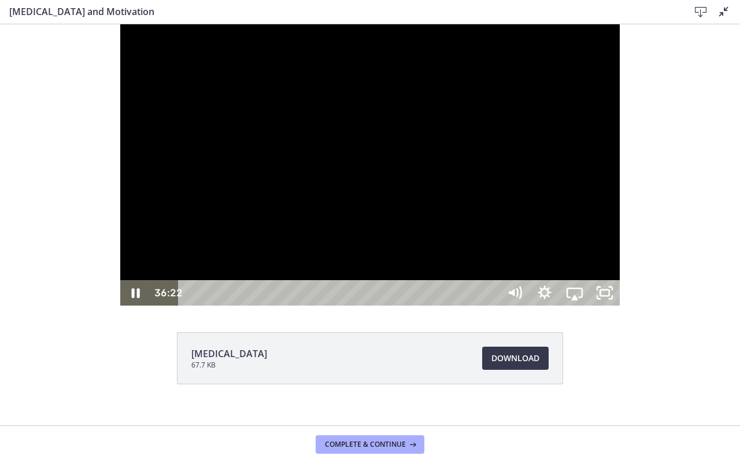
click at [506, 183] on div at bounding box center [370, 164] width 500 height 281
click at [132, 298] on icon "Play Video" at bounding box center [136, 293] width 8 height 10
click at [197, 305] on div at bounding box center [370, 164] width 500 height 281
click at [121, 305] on icon "Play Video" at bounding box center [136, 292] width 30 height 25
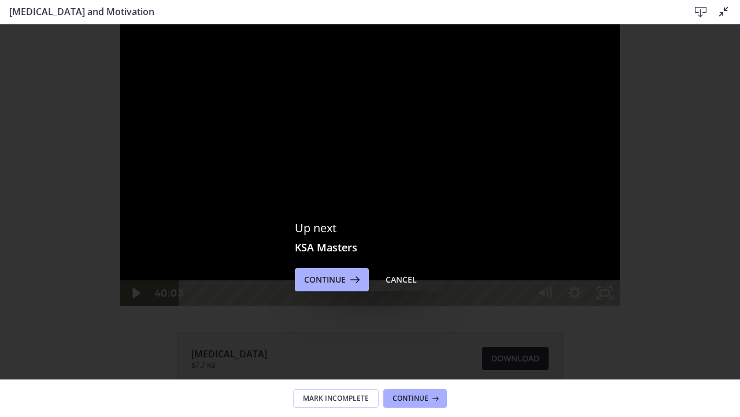
scroll to position [0, 0]
click at [721, 12] on icon at bounding box center [724, 12] width 14 height 14
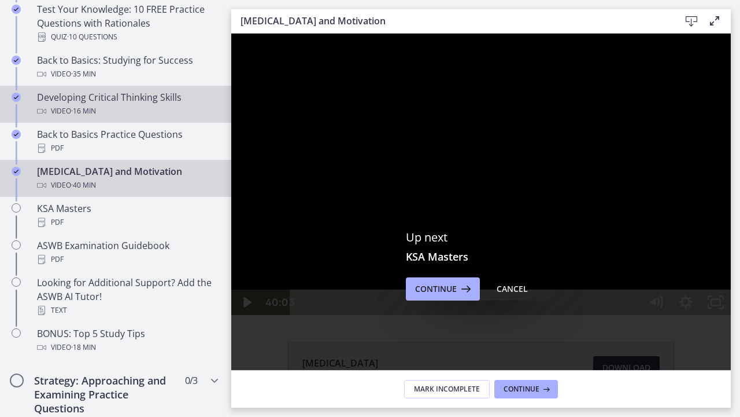
click at [121, 103] on div "Developing Critical Thinking Skills Video · 16 min" at bounding box center [127, 104] width 180 height 28
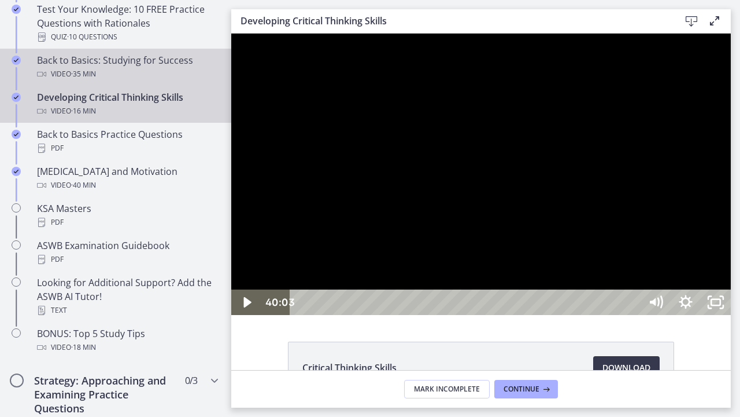
click at [84, 65] on div "Back to Basics: Studying for Success Video · 35 min" at bounding box center [127, 67] width 180 height 28
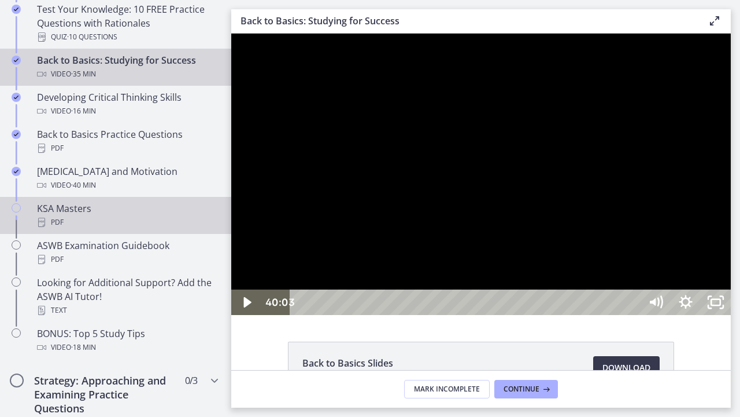
click at [51, 222] on div "PDF" at bounding box center [127, 222] width 180 height 14
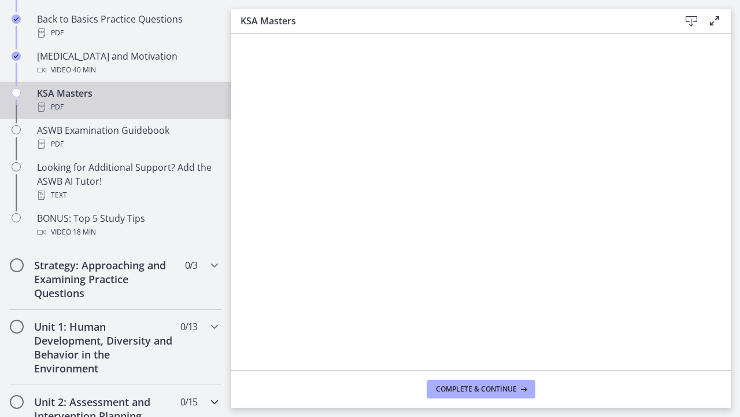
scroll to position [468, 0]
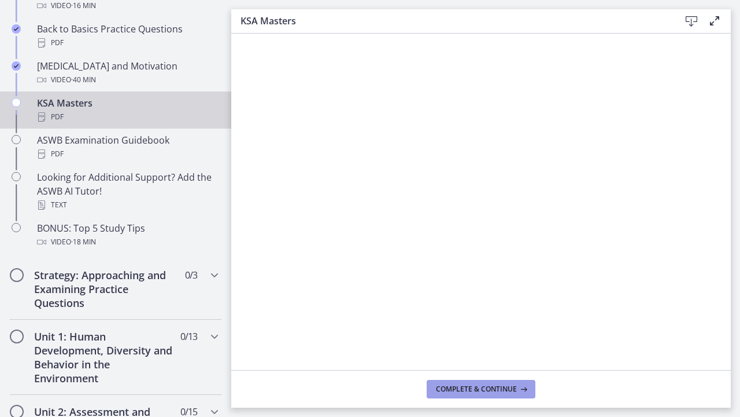
click at [457, 386] on span "Complete & continue" at bounding box center [476, 388] width 81 height 9
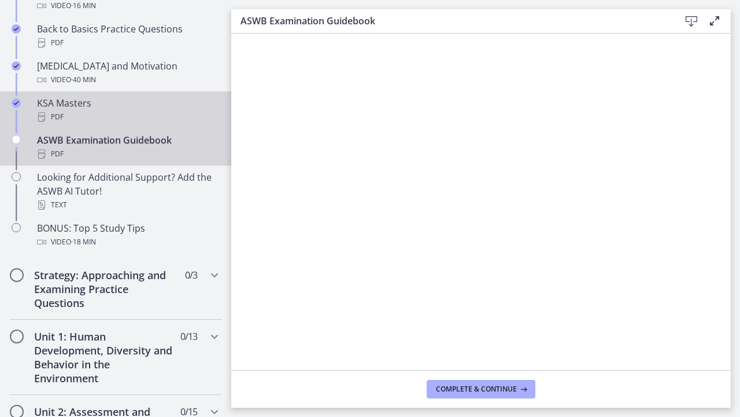
click at [60, 113] on div "PDF" at bounding box center [127, 117] width 180 height 14
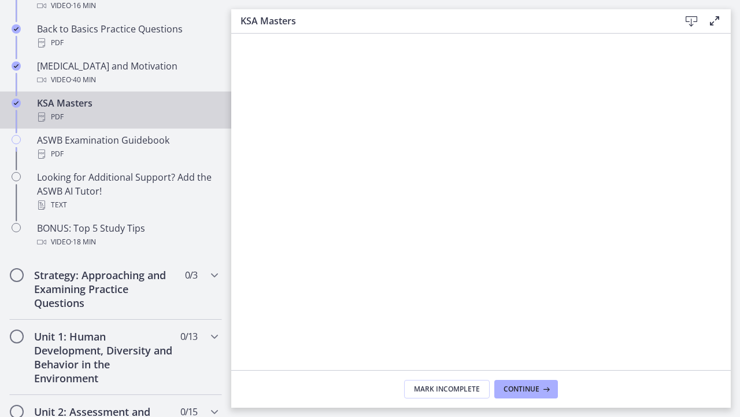
click at [693, 20] on icon at bounding box center [692, 21] width 14 height 14
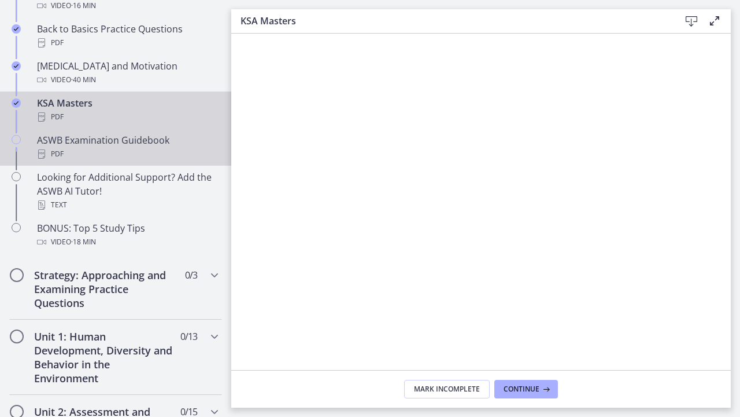
click at [121, 138] on div "ASWB Examination Guidebook PDF" at bounding box center [127, 147] width 180 height 28
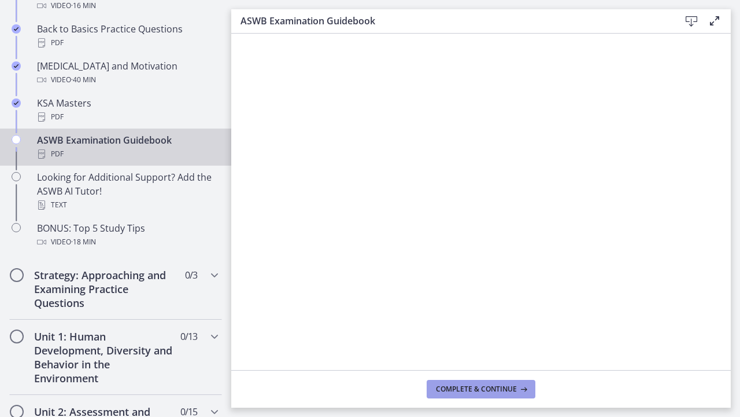
click at [477, 387] on span "Complete & continue" at bounding box center [476, 388] width 81 height 9
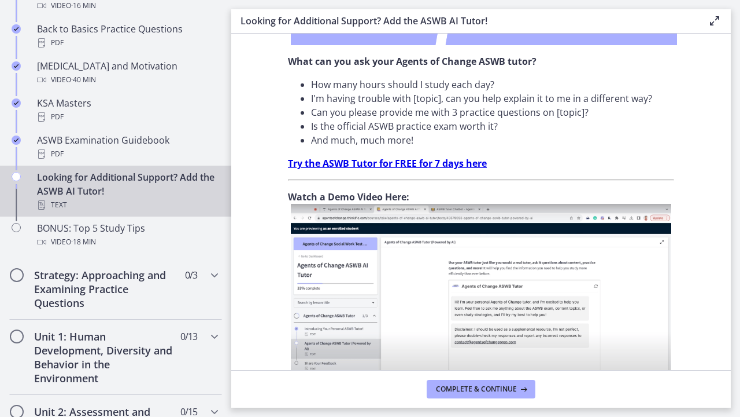
scroll to position [348, 0]
click at [446, 164] on strong "Try the ASWB Tutor for FREE for 7 days here" at bounding box center [387, 162] width 199 height 13
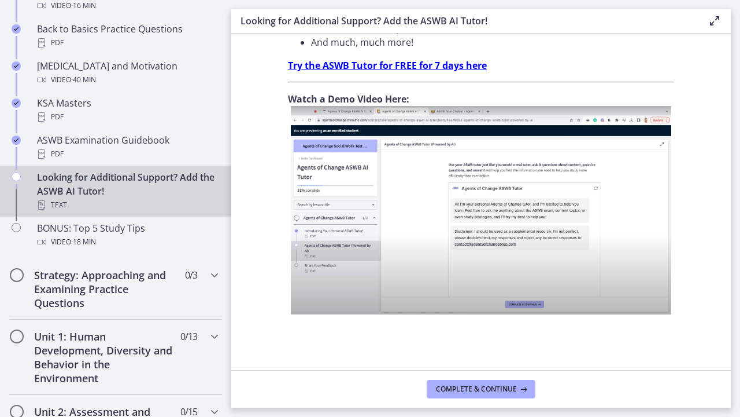
scroll to position [445, 0]
click at [463, 385] on span "Complete & continue" at bounding box center [476, 388] width 81 height 9
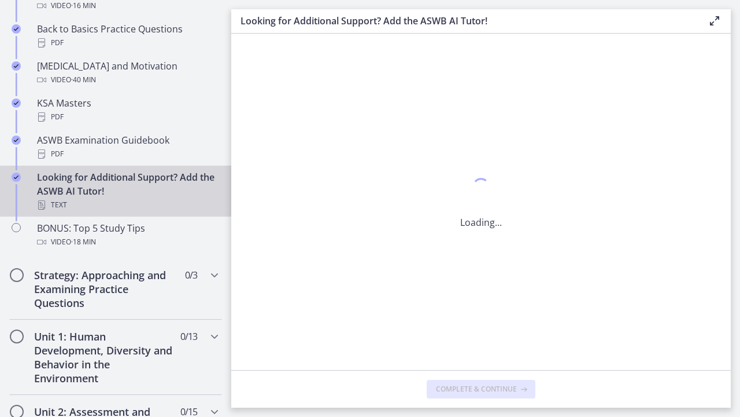
scroll to position [0, 0]
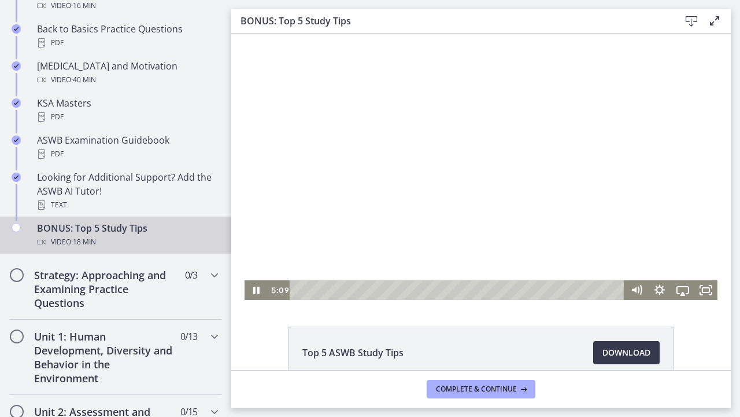
click at [392, 290] on div "Playbar" at bounding box center [459, 290] width 321 height 20
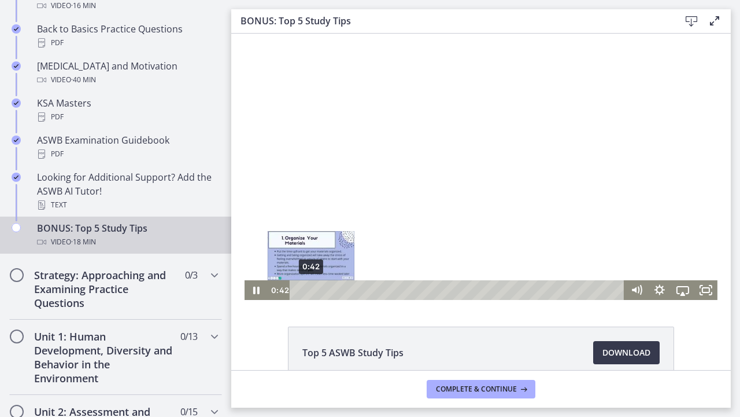
click at [311, 289] on div "0:42" at bounding box center [459, 290] width 321 height 20
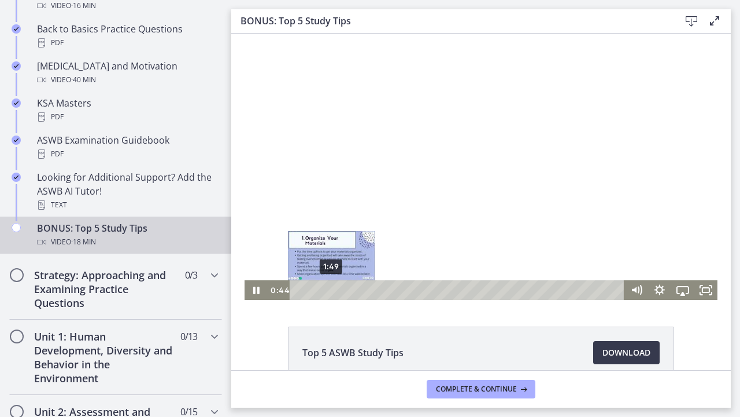
click at [331, 287] on div "1:49" at bounding box center [459, 290] width 321 height 20
click at [343, 288] on div "2:28" at bounding box center [459, 290] width 321 height 20
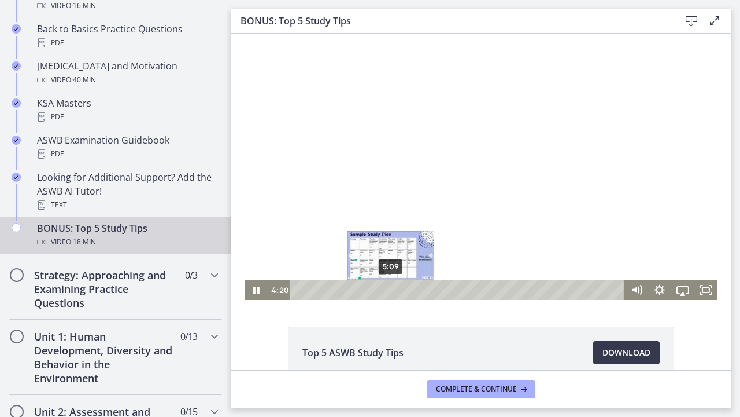
click at [392, 288] on div "5:09" at bounding box center [459, 290] width 321 height 20
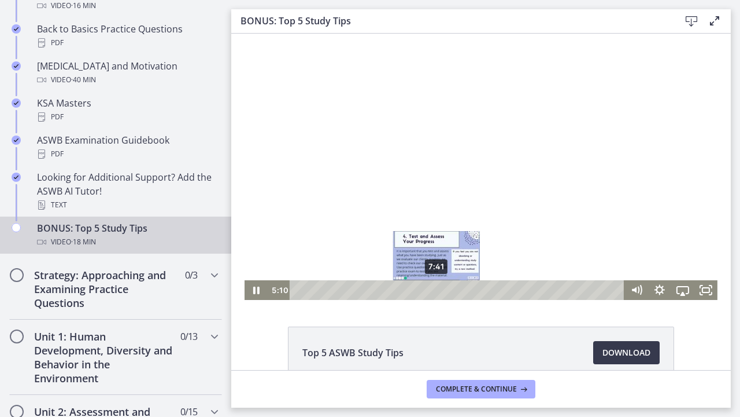
click at [437, 289] on div "7:41" at bounding box center [459, 290] width 321 height 20
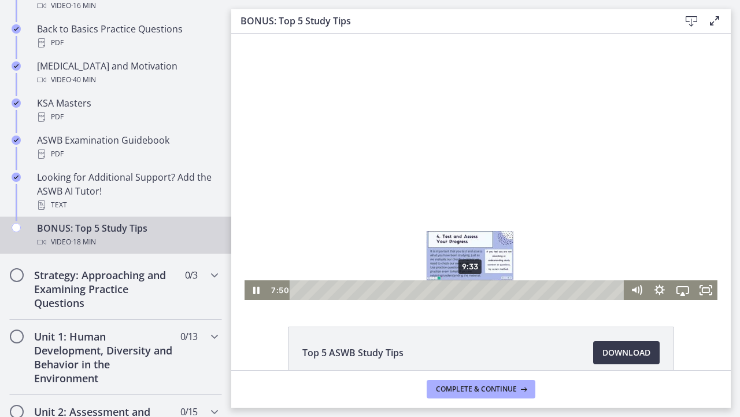
click at [471, 288] on div "9:33" at bounding box center [459, 290] width 321 height 20
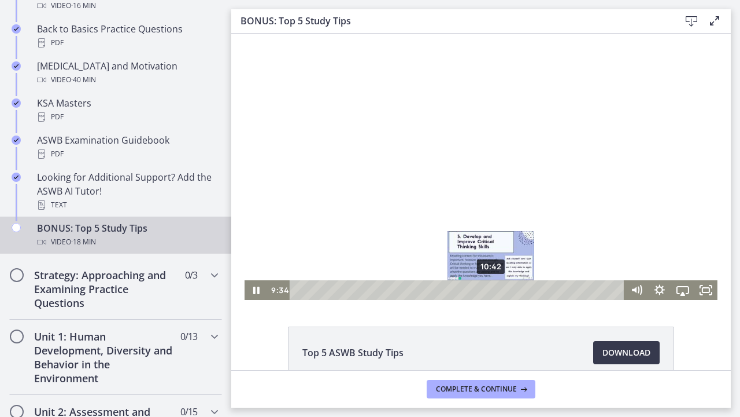
click at [492, 288] on div "10:42" at bounding box center [459, 290] width 321 height 20
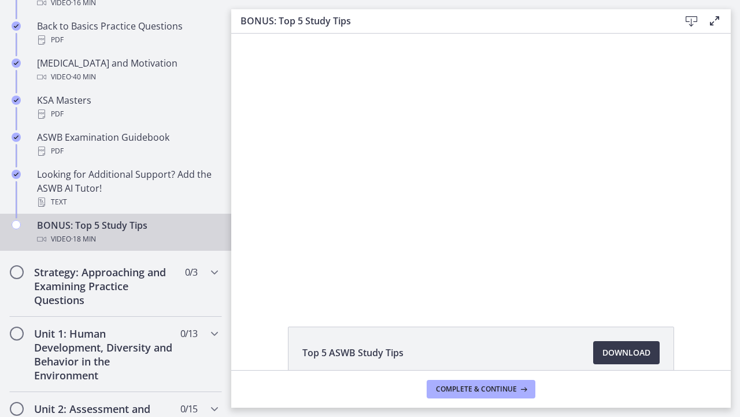
scroll to position [415, 0]
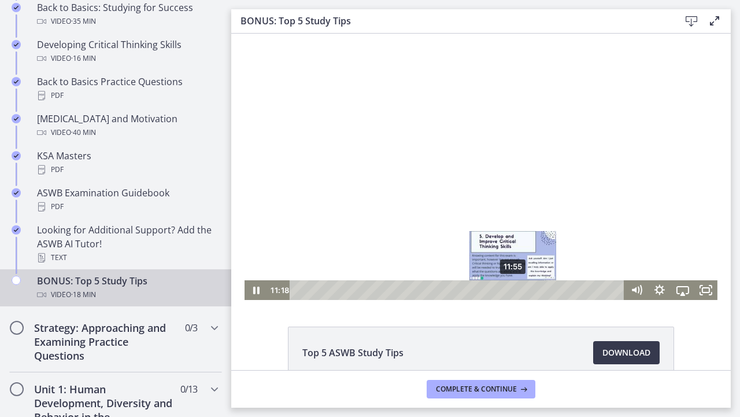
click at [514, 289] on div "11:55" at bounding box center [459, 290] width 321 height 20
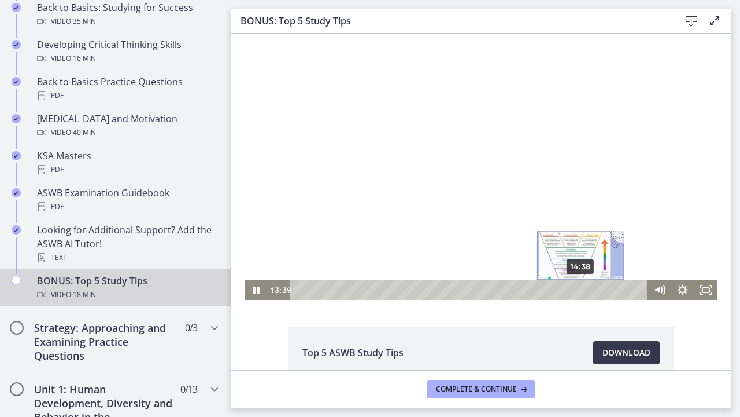
click at [563, 286] on div "14:38" at bounding box center [471, 290] width 344 height 20
click at [594, 291] on div "15:16" at bounding box center [471, 290] width 344 height 20
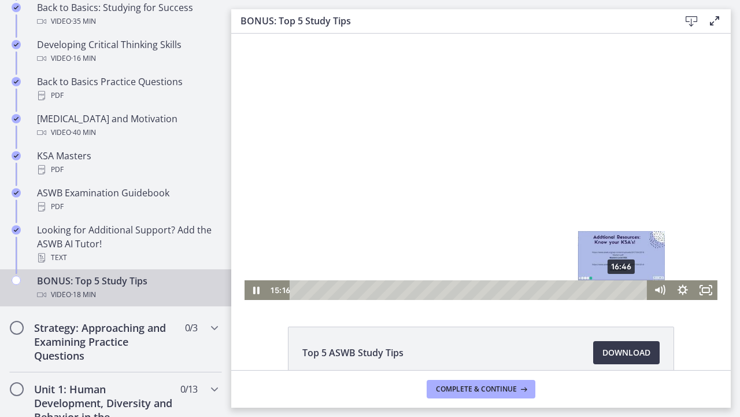
click at [625, 287] on div "16:46" at bounding box center [471, 290] width 344 height 20
click at [633, 288] on div "17:18" at bounding box center [471, 290] width 344 height 20
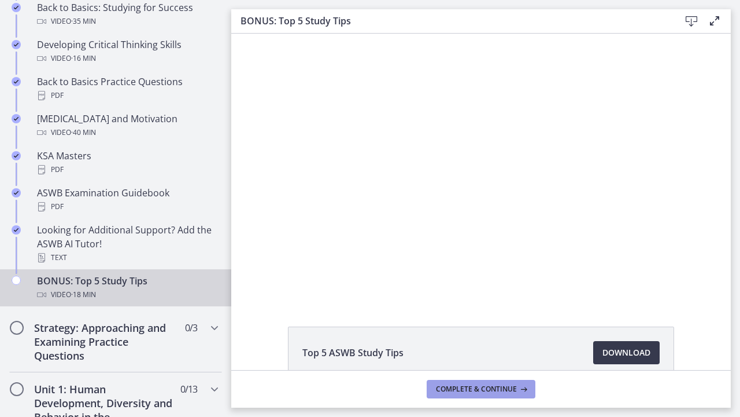
click at [498, 389] on span "Complete & continue" at bounding box center [476, 388] width 81 height 9
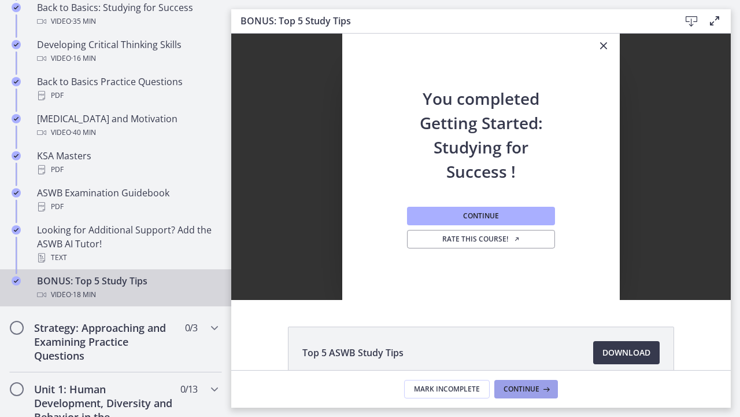
click at [520, 389] on span "Continue" at bounding box center [522, 388] width 36 height 9
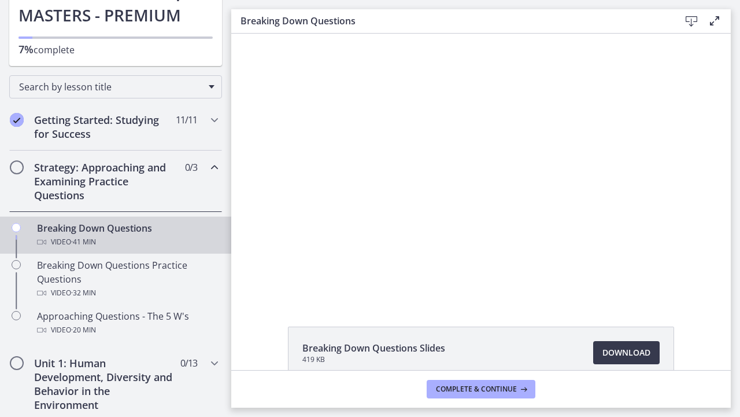
scroll to position [122, 0]
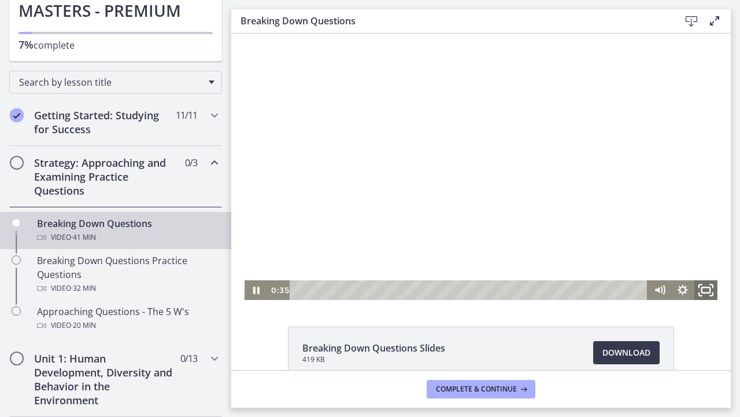
click at [707, 288] on rect "Fullscreen" at bounding box center [706, 290] width 8 height 6
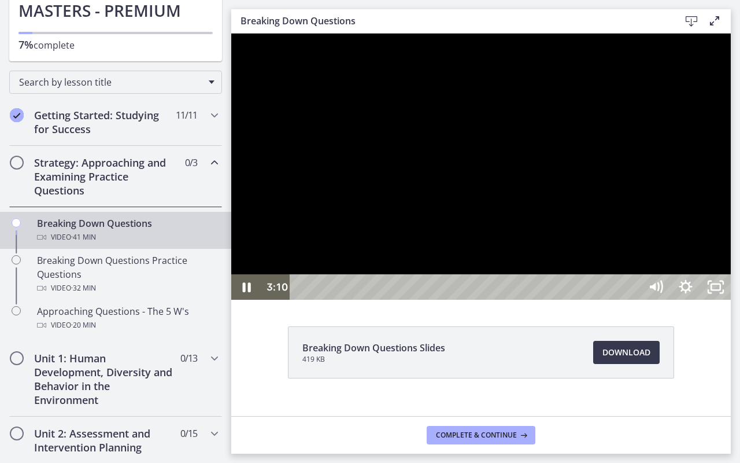
click at [731, 162] on div at bounding box center [481, 167] width 500 height 266
click at [246, 292] on icon "Play Video" at bounding box center [248, 287] width 8 height 10
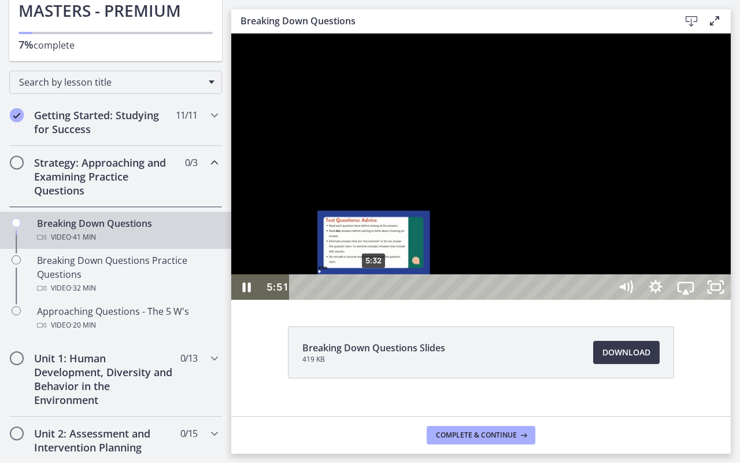
click at [379, 300] on div "5:32" at bounding box center [452, 286] width 303 height 25
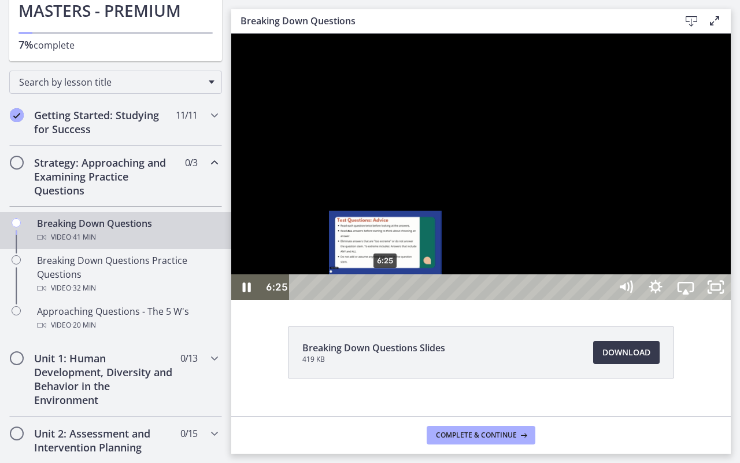
click at [386, 300] on div "6:25" at bounding box center [452, 286] width 303 height 25
click at [395, 300] on div "7:02" at bounding box center [452, 286] width 303 height 25
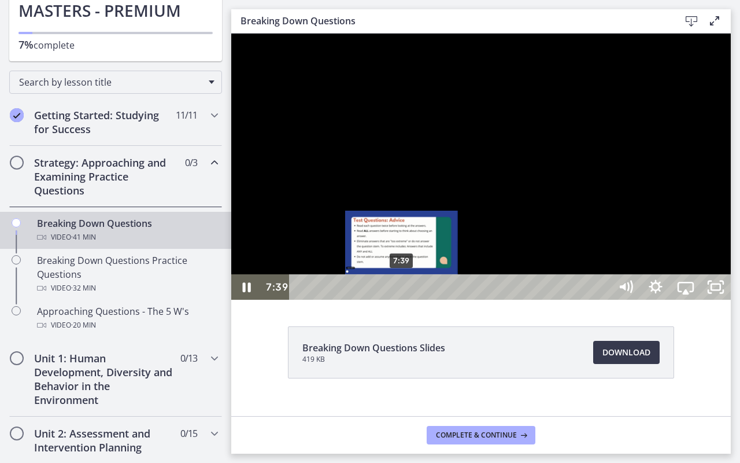
click at [403, 300] on div "7:39" at bounding box center [452, 286] width 303 height 25
click at [411, 300] on div "8:18" at bounding box center [452, 286] width 303 height 25
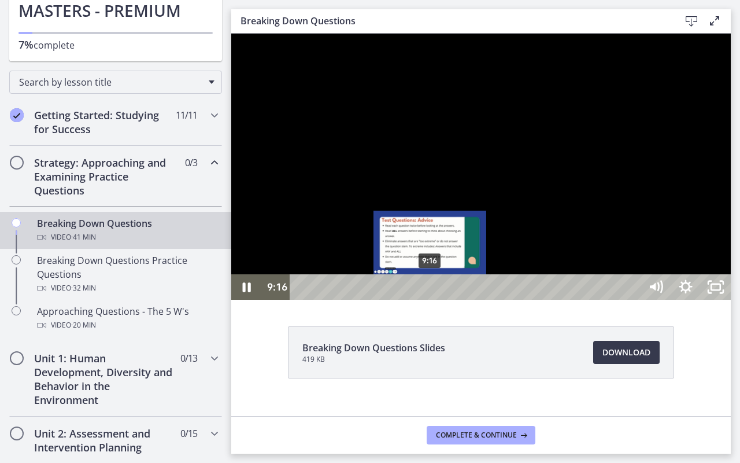
click at [431, 300] on div "9:16" at bounding box center [467, 286] width 333 height 25
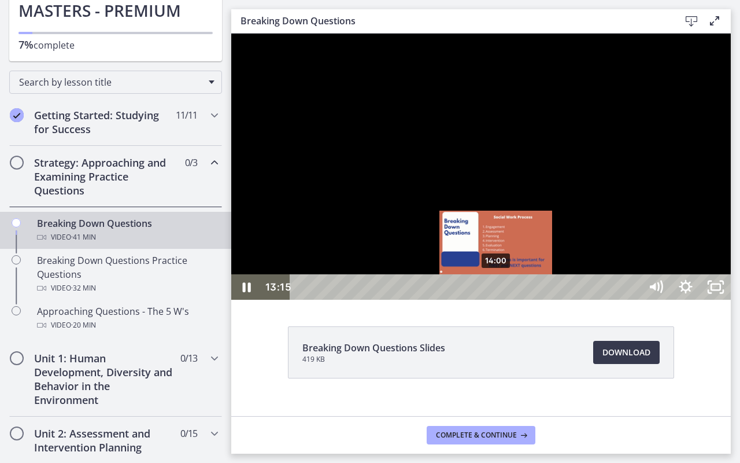
click at [498, 300] on div "14:00" at bounding box center [467, 286] width 333 height 25
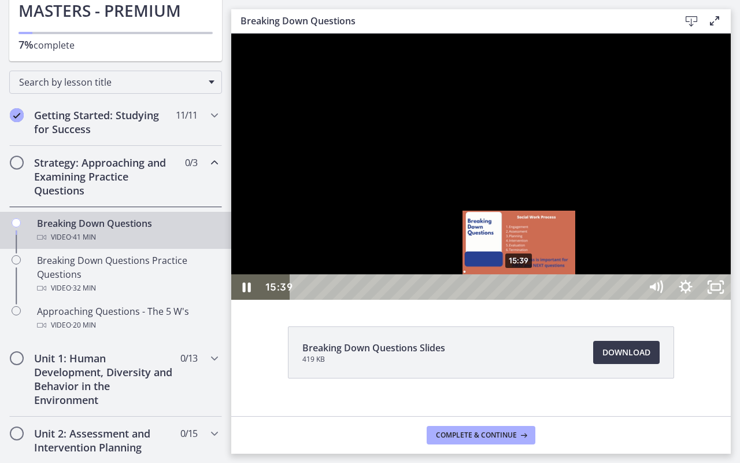
click at [520, 300] on div "15:39" at bounding box center [467, 286] width 333 height 25
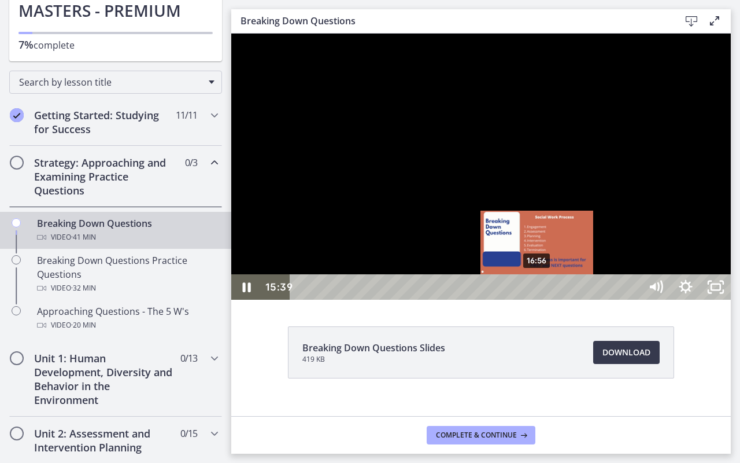
click at [538, 300] on div "16:56" at bounding box center [467, 286] width 333 height 25
click at [545, 300] on div "17:26" at bounding box center [467, 286] width 333 height 25
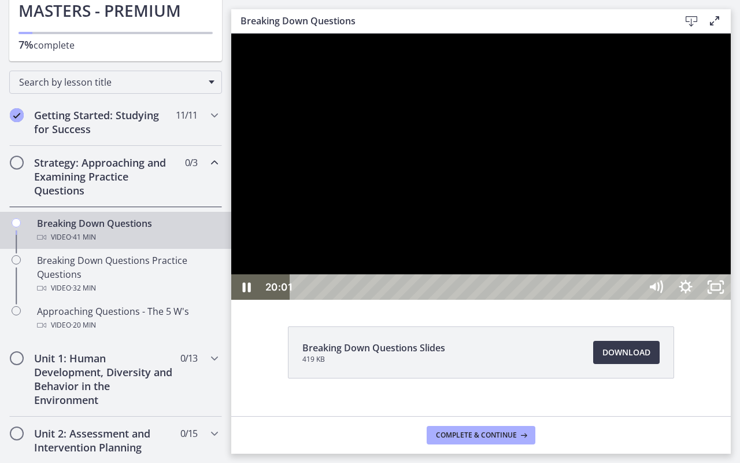
click at [631, 300] on div at bounding box center [481, 167] width 500 height 266
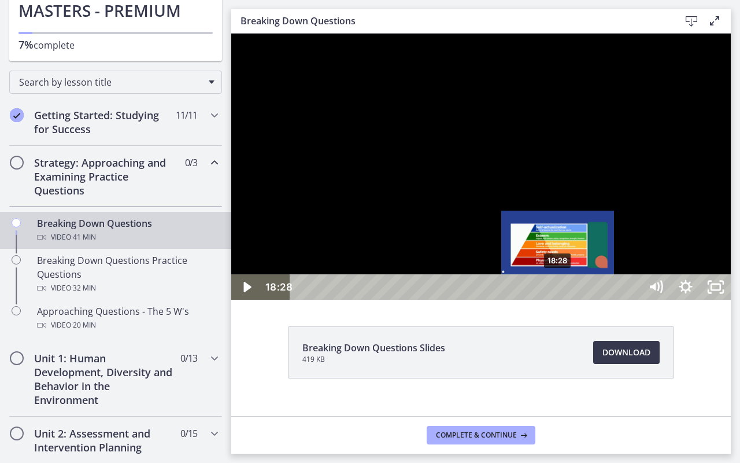
click at [559, 292] on div "Playbar" at bounding box center [558, 287] width 9 height 9
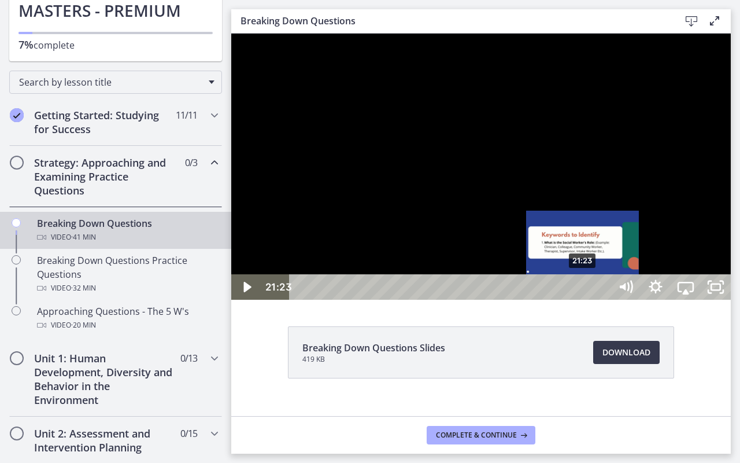
click at [584, 292] on div "Playbar" at bounding box center [582, 287] width 9 height 9
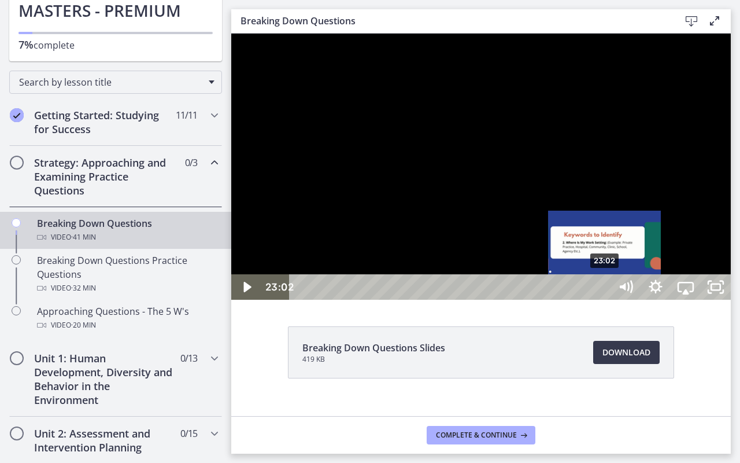
click at [606, 292] on div "Playbar" at bounding box center [604, 287] width 9 height 9
click at [599, 292] on div "Playbar" at bounding box center [598, 287] width 9 height 9
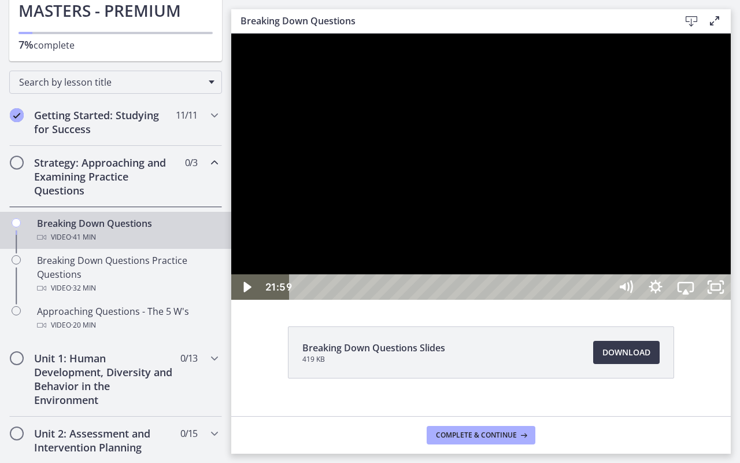
click at [592, 300] on div at bounding box center [481, 167] width 500 height 266
click at [585, 300] on div at bounding box center [481, 167] width 500 height 266
click at [248, 303] on icon "Play Video" at bounding box center [248, 287] width 36 height 31
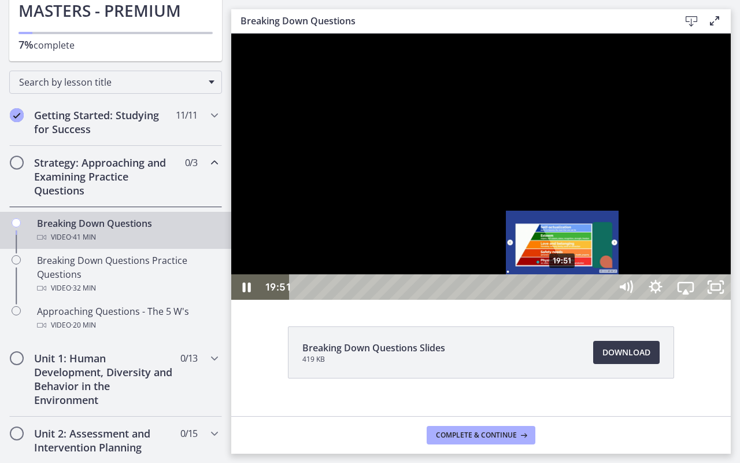
drag, startPoint x: 305, startPoint y: 487, endPoint x: 564, endPoint y: 480, distance: 259.2
click at [564, 292] on div "Playbar" at bounding box center [562, 287] width 9 height 9
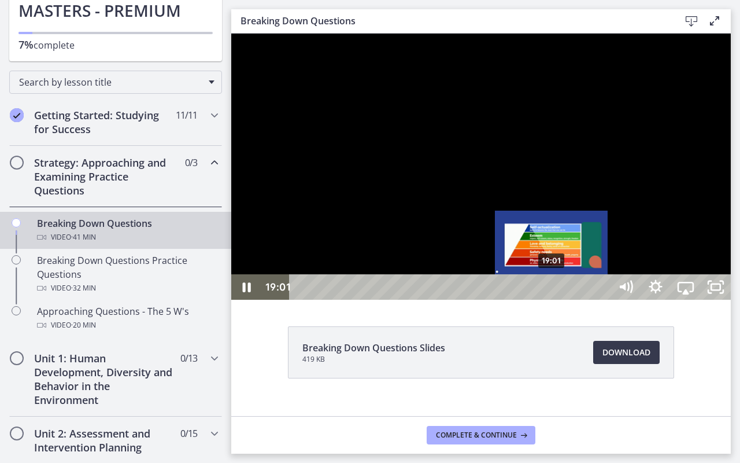
click at [553, 292] on div "Playbar" at bounding box center [551, 287] width 9 height 9
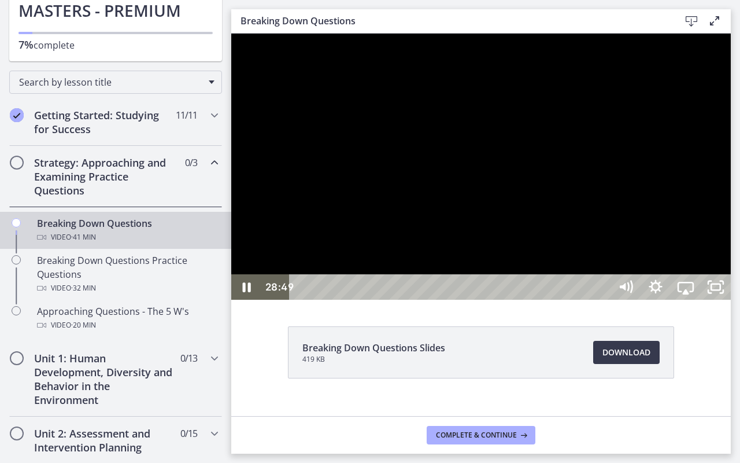
click at [683, 300] on div at bounding box center [481, 167] width 500 height 266
click at [731, 300] on div at bounding box center [481, 167] width 500 height 266
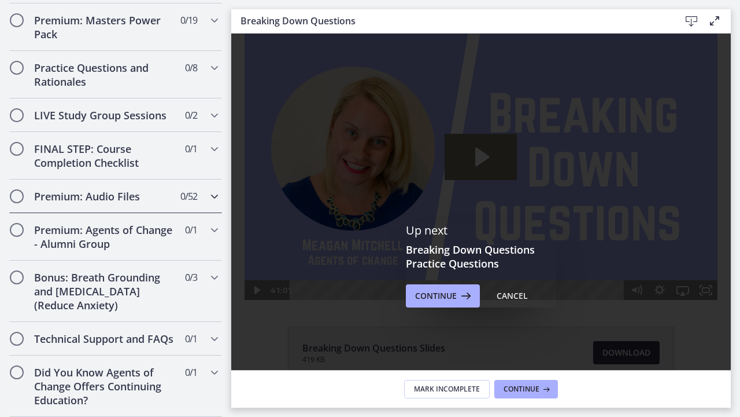
scroll to position [0, 0]
click at [214, 198] on icon "Chapters" at bounding box center [215, 196] width 14 height 14
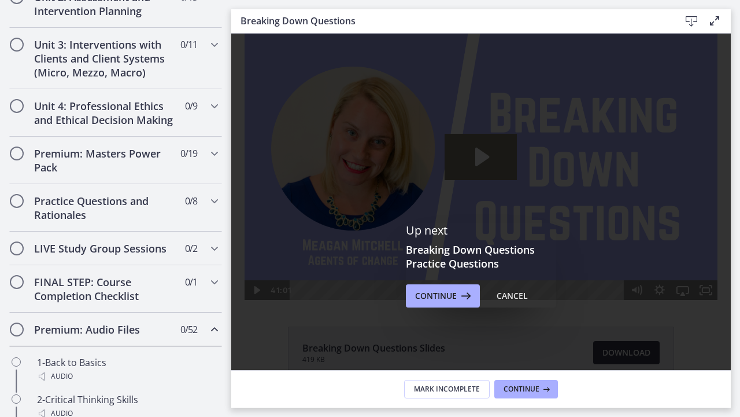
scroll to position [430, 0]
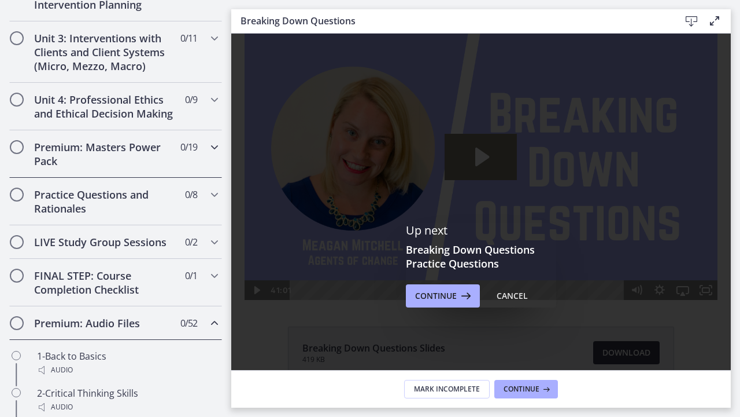
click at [212, 147] on icon "Chapters" at bounding box center [215, 147] width 14 height 14
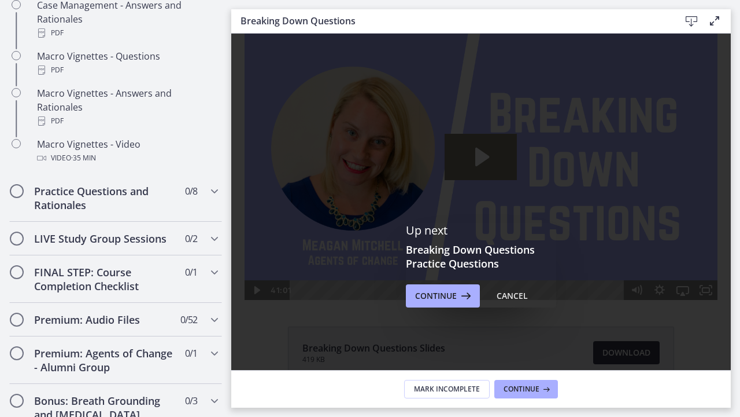
scroll to position [1225, 0]
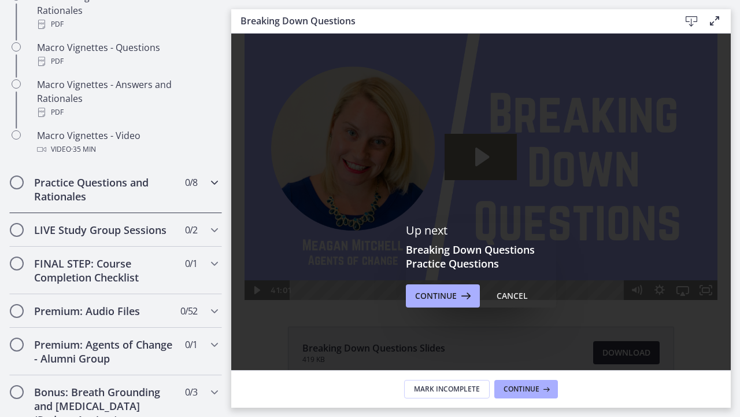
click at [215, 175] on icon "Chapters" at bounding box center [215, 182] width 14 height 14
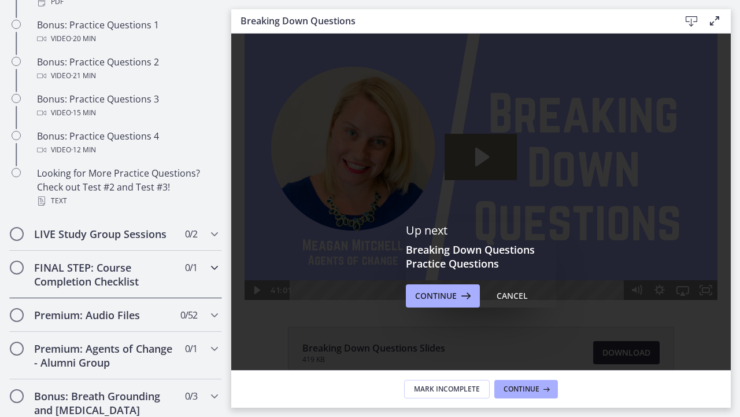
scroll to position [721, 0]
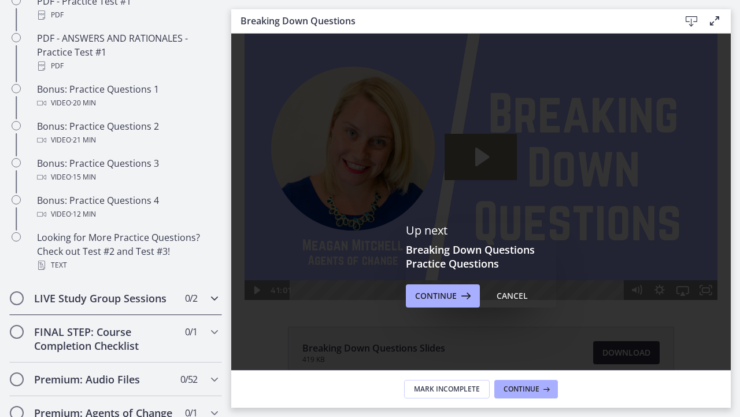
click at [213, 301] on icon "Chapters" at bounding box center [215, 298] width 14 height 14
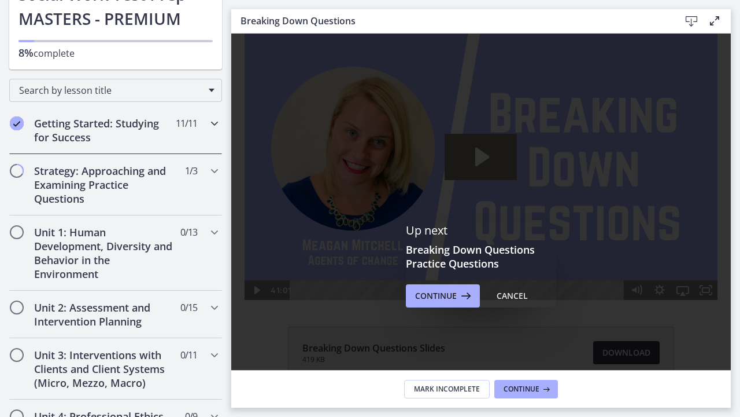
scroll to position [120, 0]
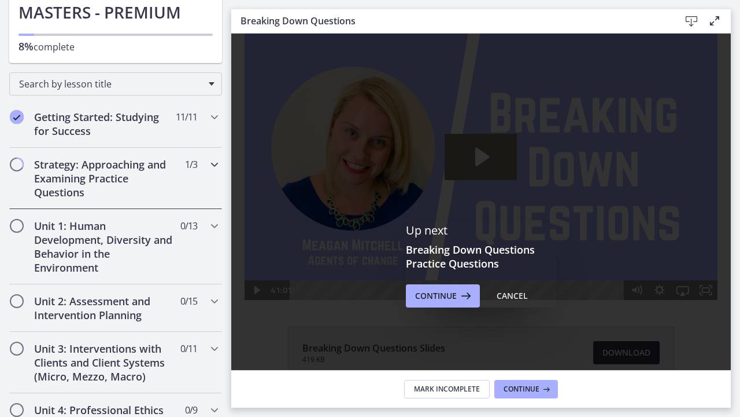
click at [215, 162] on icon "Chapters" at bounding box center [215, 164] width 14 height 14
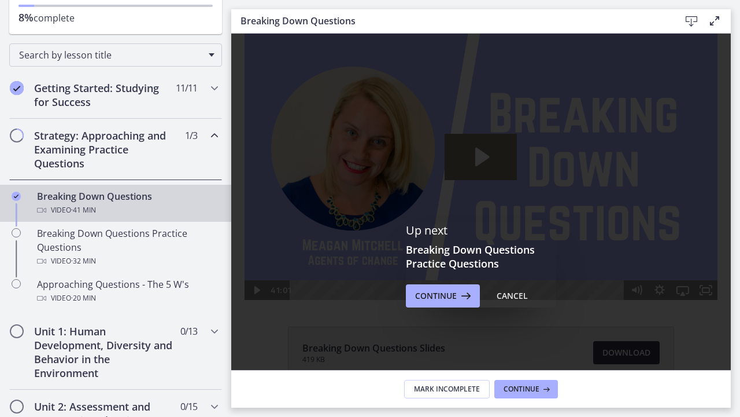
scroll to position [151, 0]
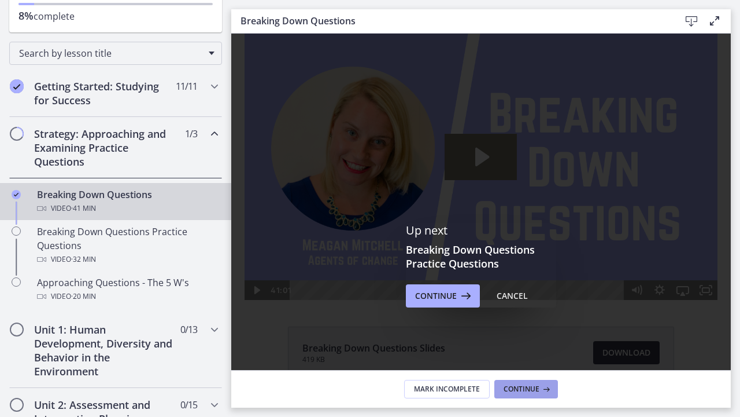
click at [521, 391] on span "Continue" at bounding box center [522, 388] width 36 height 9
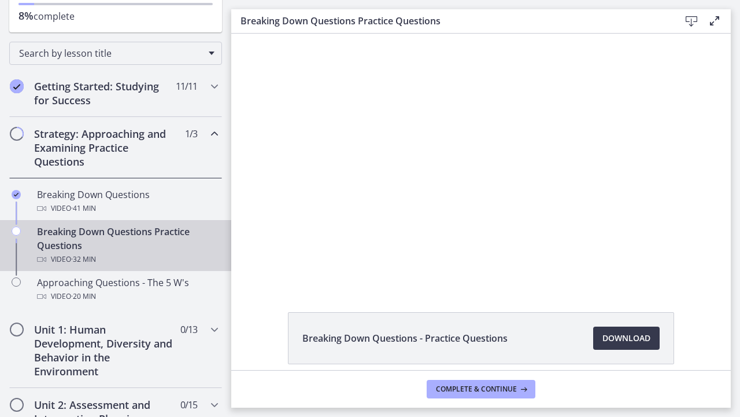
click at [715, 19] on icon at bounding box center [715, 21] width 14 height 14
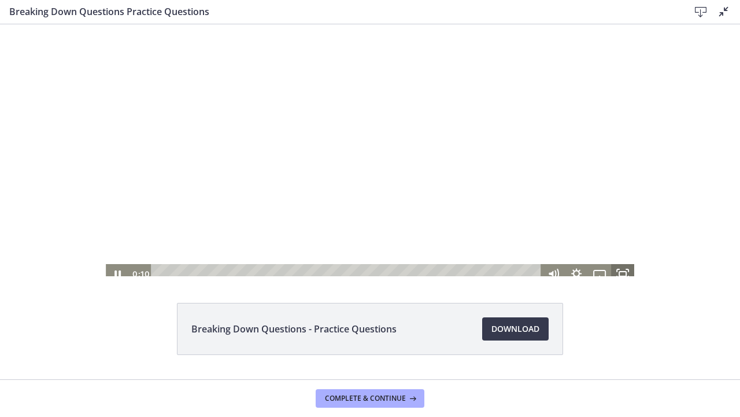
click at [621, 272] on icon "Fullscreen" at bounding box center [622, 273] width 23 height 20
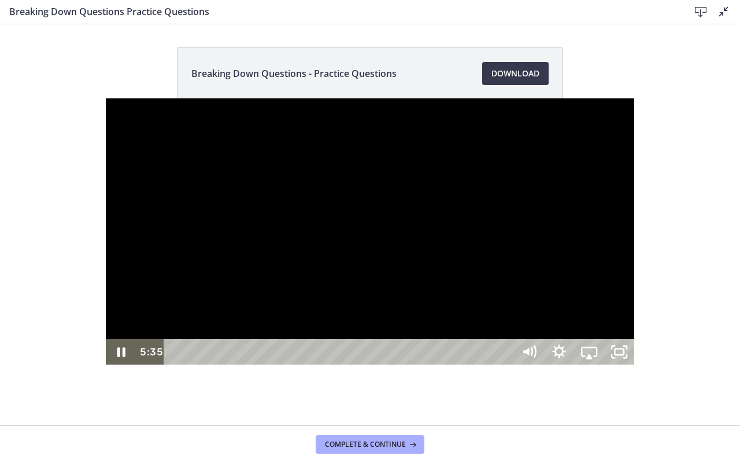
click at [261, 347] on div at bounding box center [370, 231] width 529 height 266
click at [117, 358] on icon "Play Video" at bounding box center [121, 351] width 9 height 13
click at [236, 293] on div at bounding box center [370, 231] width 529 height 266
click at [104, 367] on icon "Play Video" at bounding box center [122, 352] width 36 height 31
click at [117, 357] on icon "Pause" at bounding box center [121, 352] width 8 height 10
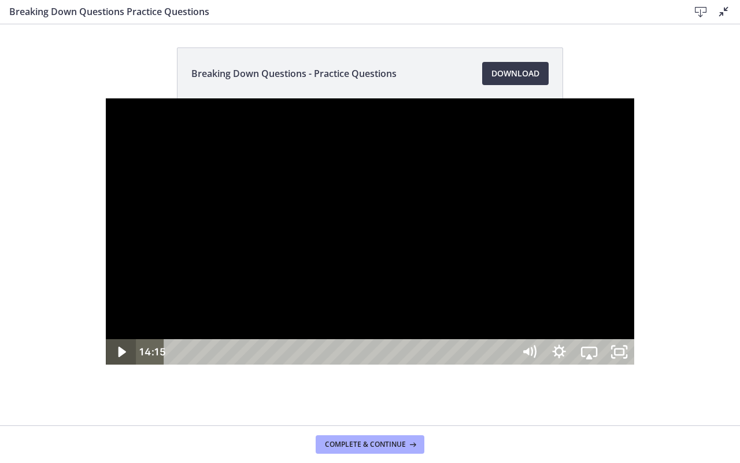
click at [118, 357] on icon "Play Video" at bounding box center [122, 352] width 8 height 10
click at [358, 185] on div at bounding box center [370, 231] width 529 height 266
click at [104, 367] on icon "Play Video" at bounding box center [122, 352] width 36 height 31
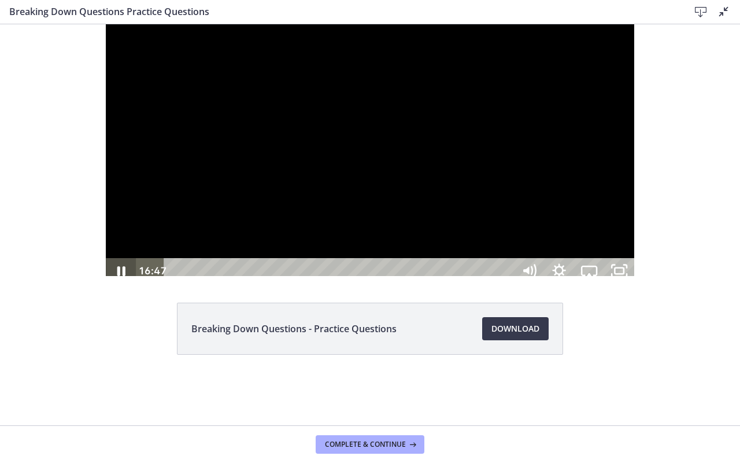
scroll to position [151, 0]
click at [106, 283] on div at bounding box center [370, 150] width 529 height 266
click at [118, 275] on icon "Play Video" at bounding box center [122, 270] width 8 height 10
click at [507, 283] on div "27:40" at bounding box center [340, 270] width 331 height 25
click at [507, 283] on div "29:21" at bounding box center [340, 270] width 331 height 25
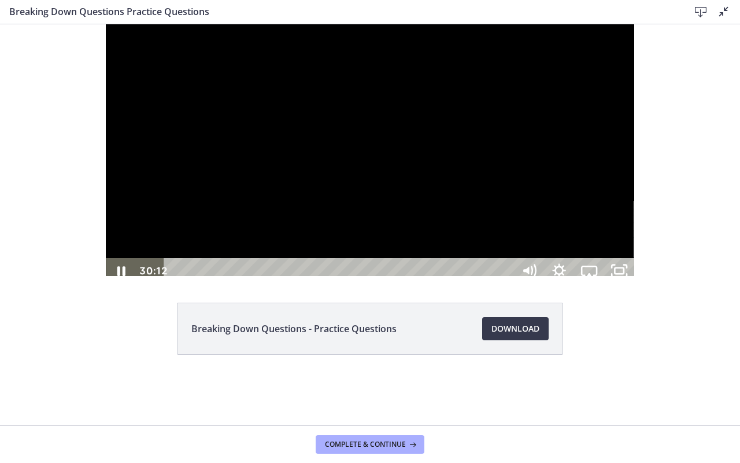
click at [507, 283] on div "30:12" at bounding box center [340, 270] width 331 height 25
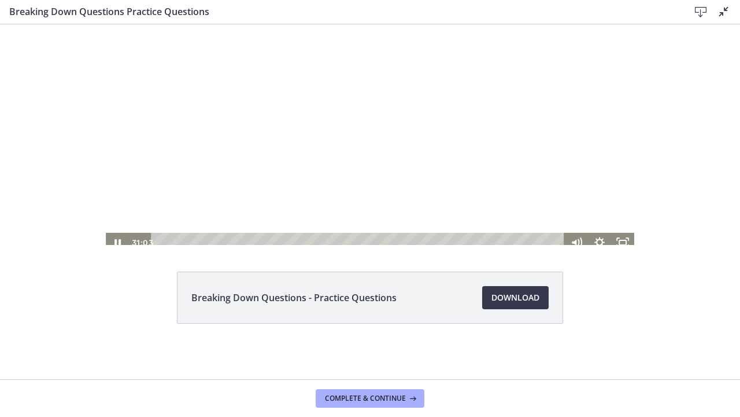
scroll to position [31, 0]
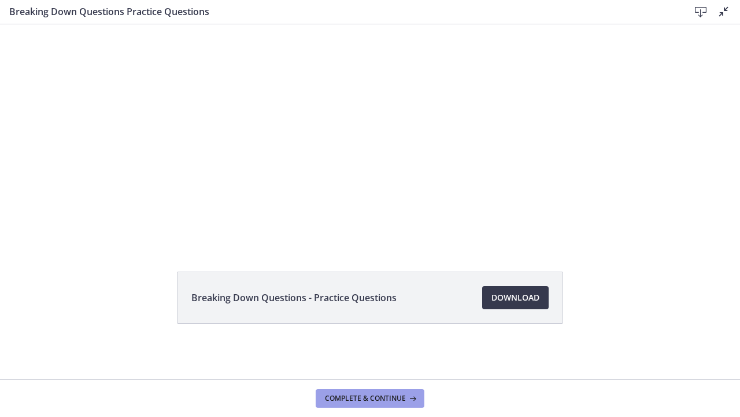
click at [366, 398] on span "Complete & continue" at bounding box center [365, 397] width 81 height 9
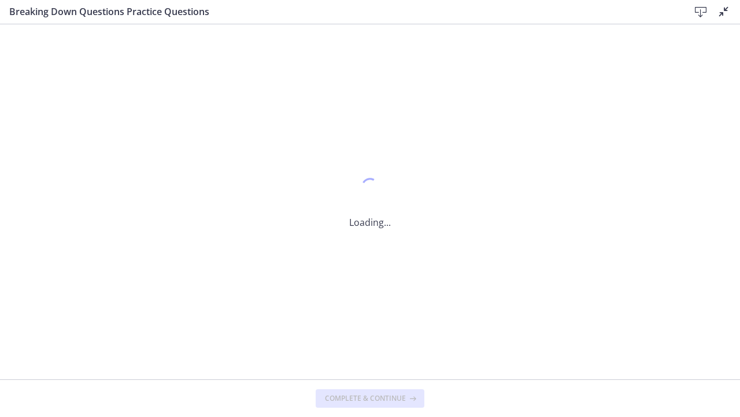
scroll to position [0, 0]
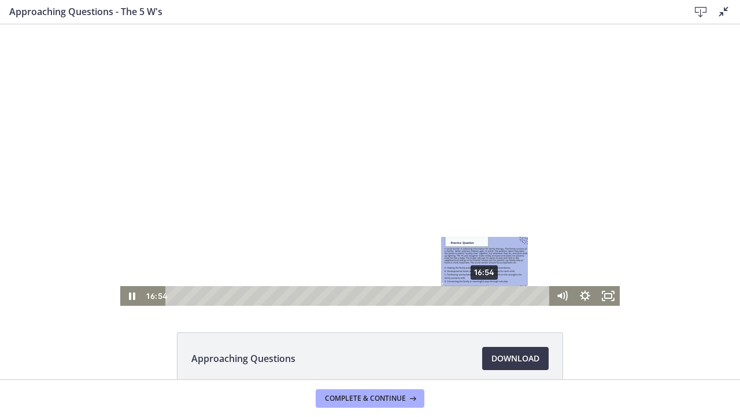
click at [485, 295] on div "16:54" at bounding box center [359, 296] width 371 height 20
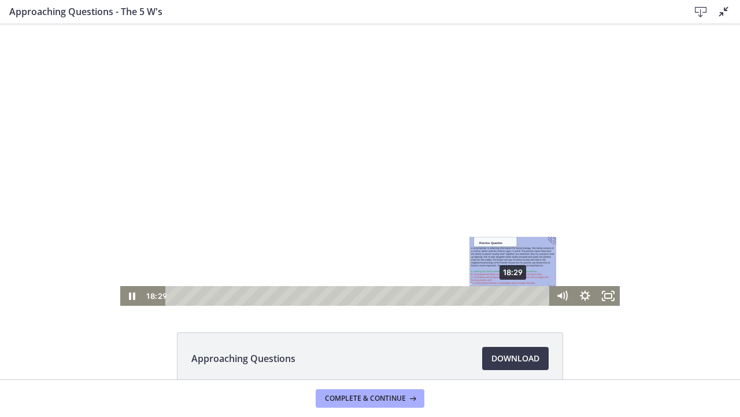
click at [514, 293] on div "18:29" at bounding box center [359, 296] width 371 height 20
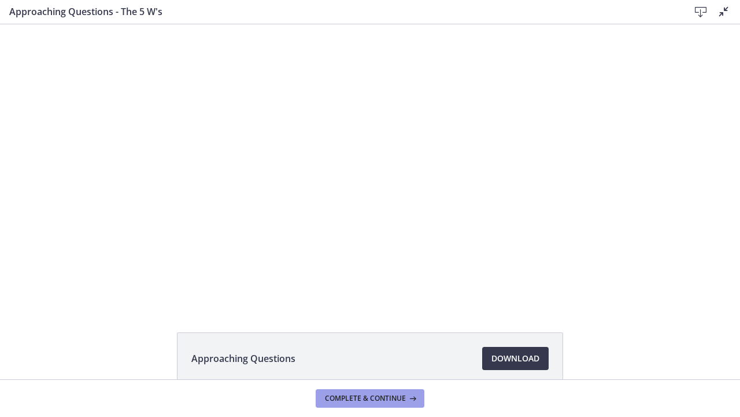
click at [381, 396] on span "Complete & continue" at bounding box center [365, 397] width 81 height 9
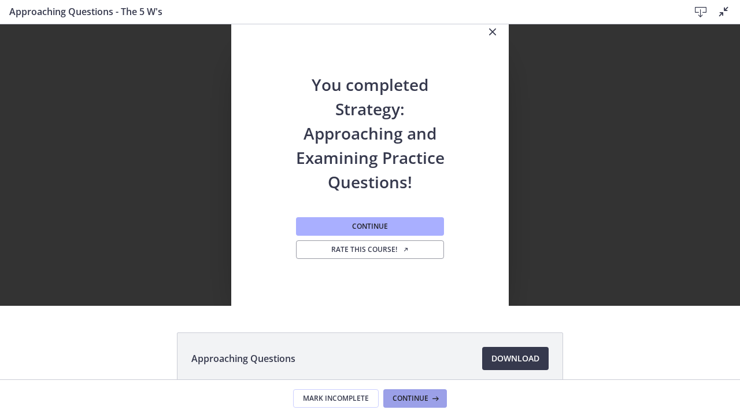
click at [415, 401] on span "Continue" at bounding box center [411, 397] width 36 height 9
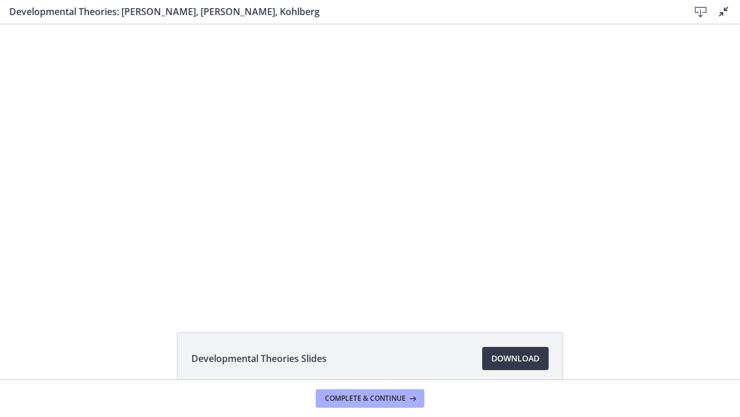
click at [720, 14] on icon at bounding box center [724, 12] width 14 height 14
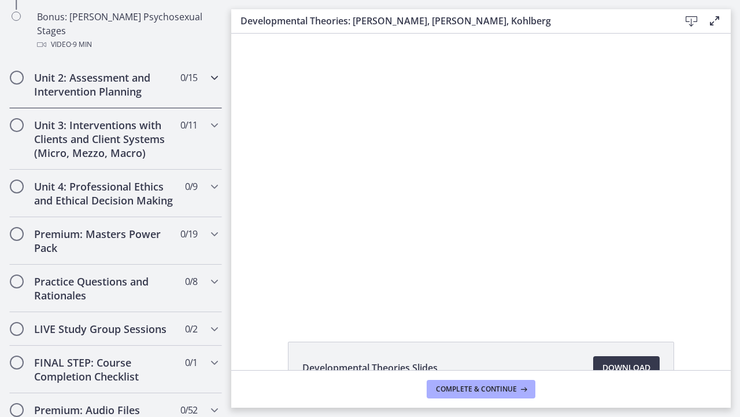
scroll to position [936, 0]
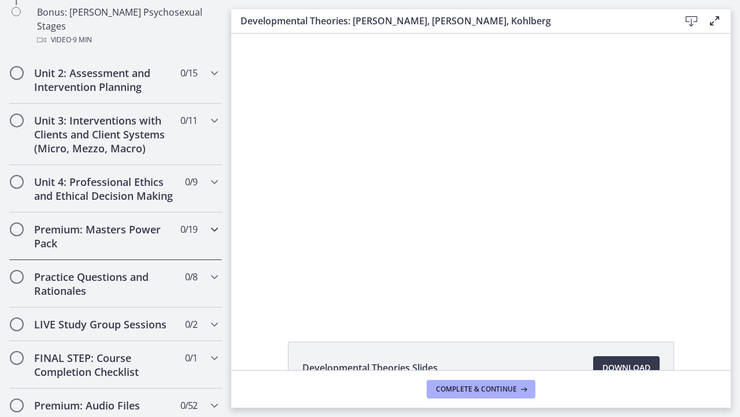
click at [126, 222] on h2 "Premium: Masters Power Pack" at bounding box center [104, 236] width 141 height 28
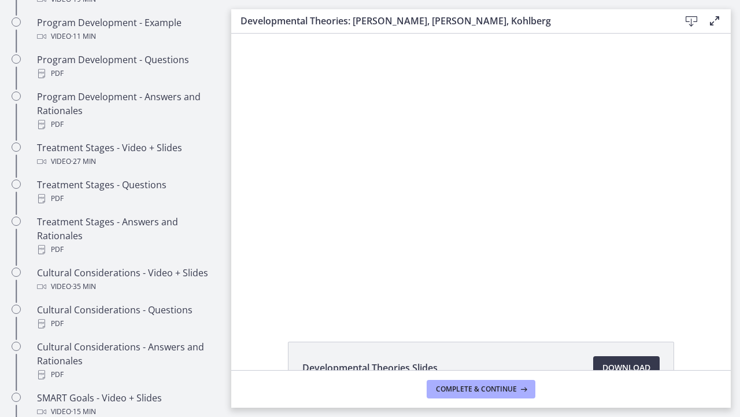
scroll to position [597, 0]
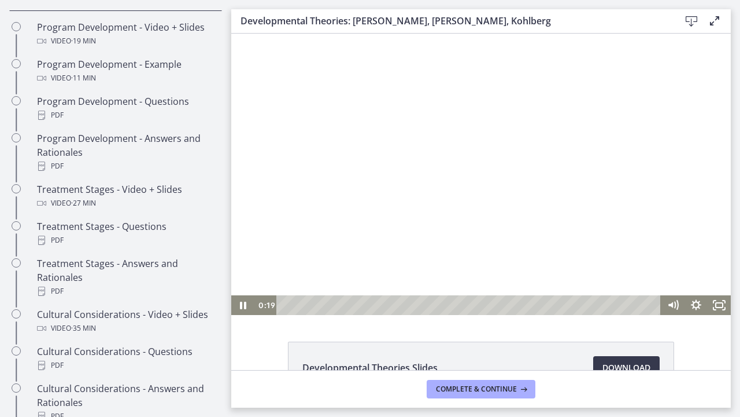
click at [521, 153] on div at bounding box center [481, 174] width 500 height 281
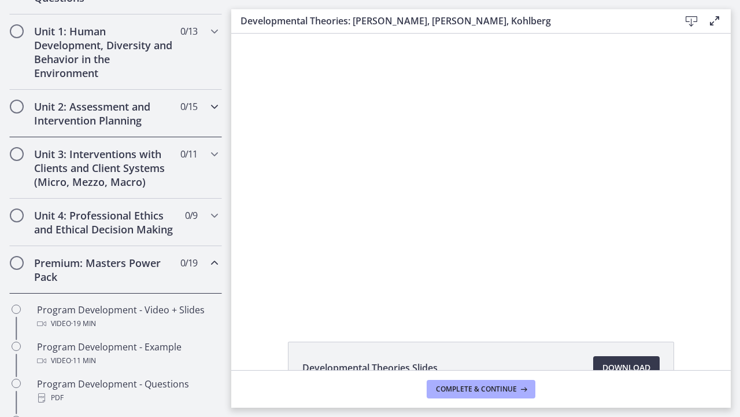
scroll to position [316, 0]
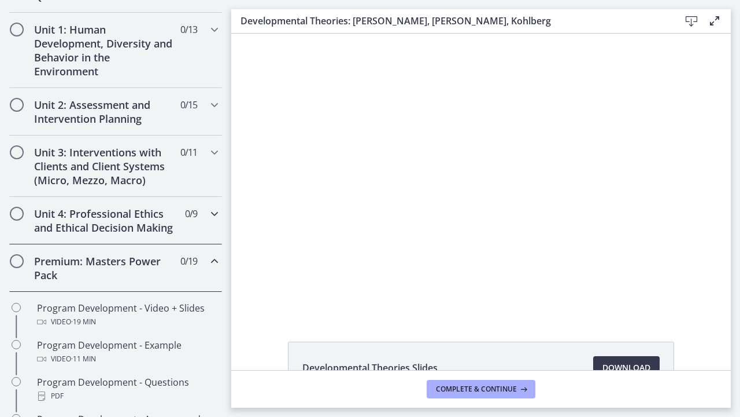
click at [99, 224] on h2 "Unit 4: Professional Ethics and Ethical Decision Making" at bounding box center [104, 221] width 141 height 28
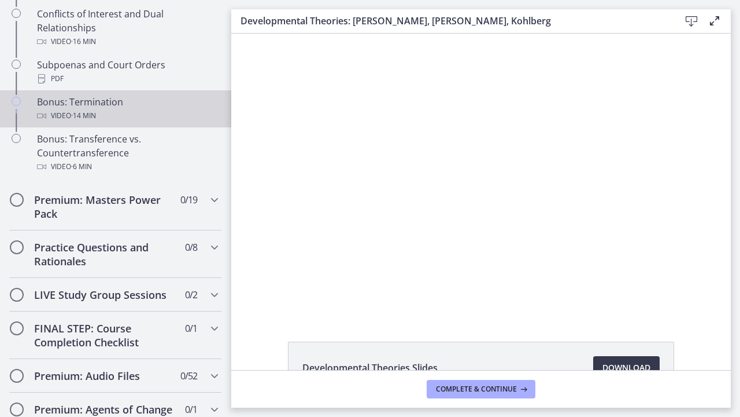
scroll to position [749, 0]
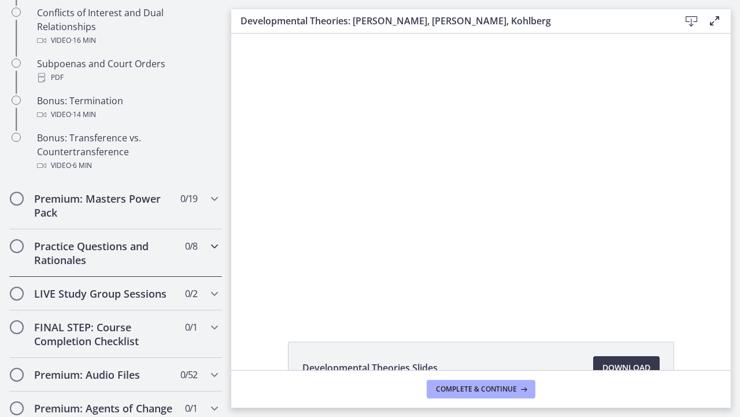
click at [87, 255] on h2 "Practice Questions and Rationales" at bounding box center [104, 253] width 141 height 28
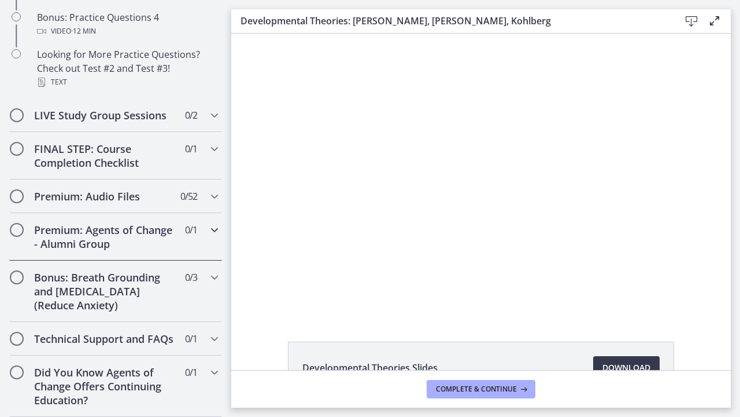
scroll to position [904, 0]
